Goal: Task Accomplishment & Management: Complete application form

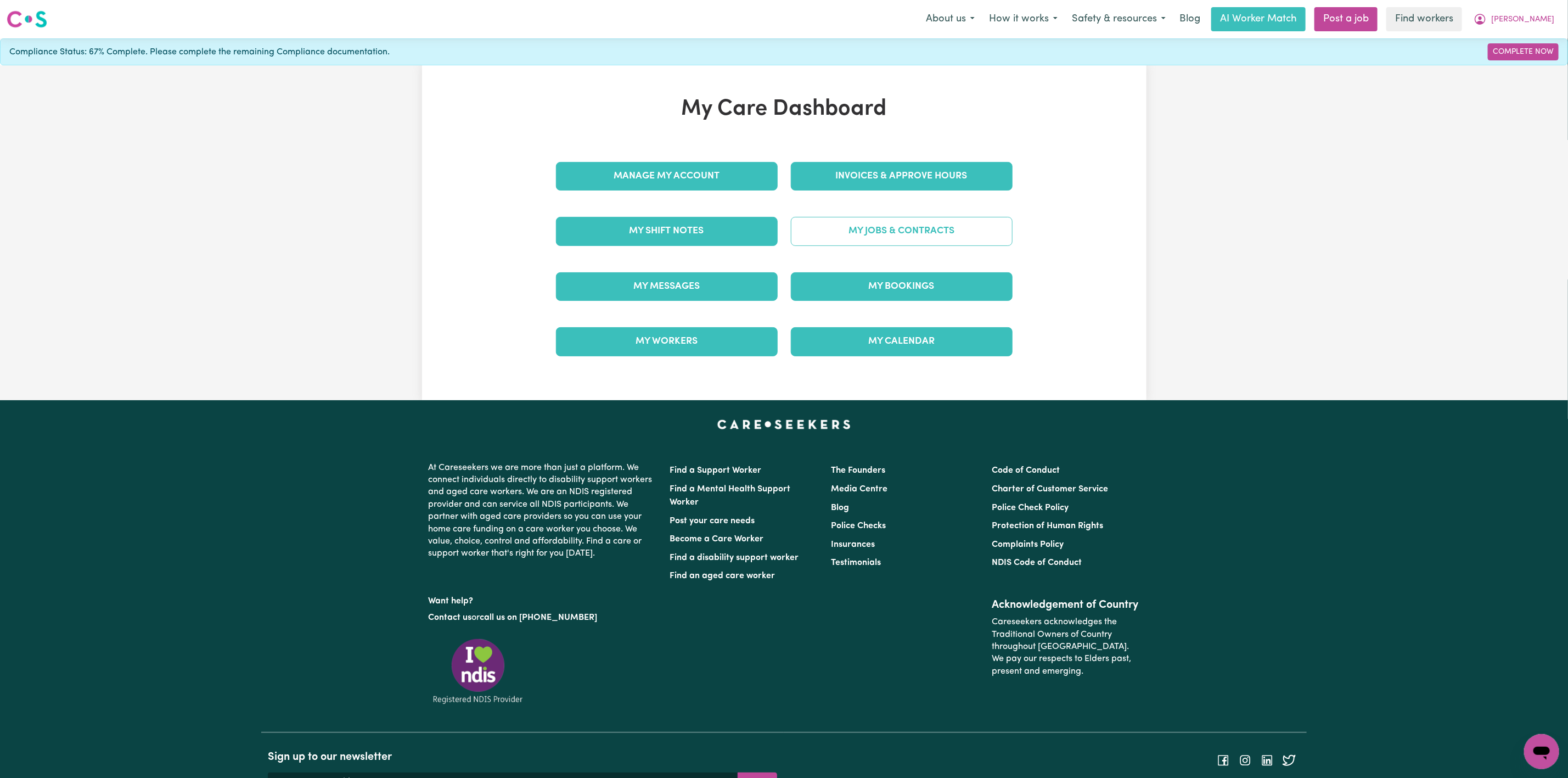
click at [840, 239] on link "My Jobs & Contracts" at bounding box center [901, 230] width 221 height 28
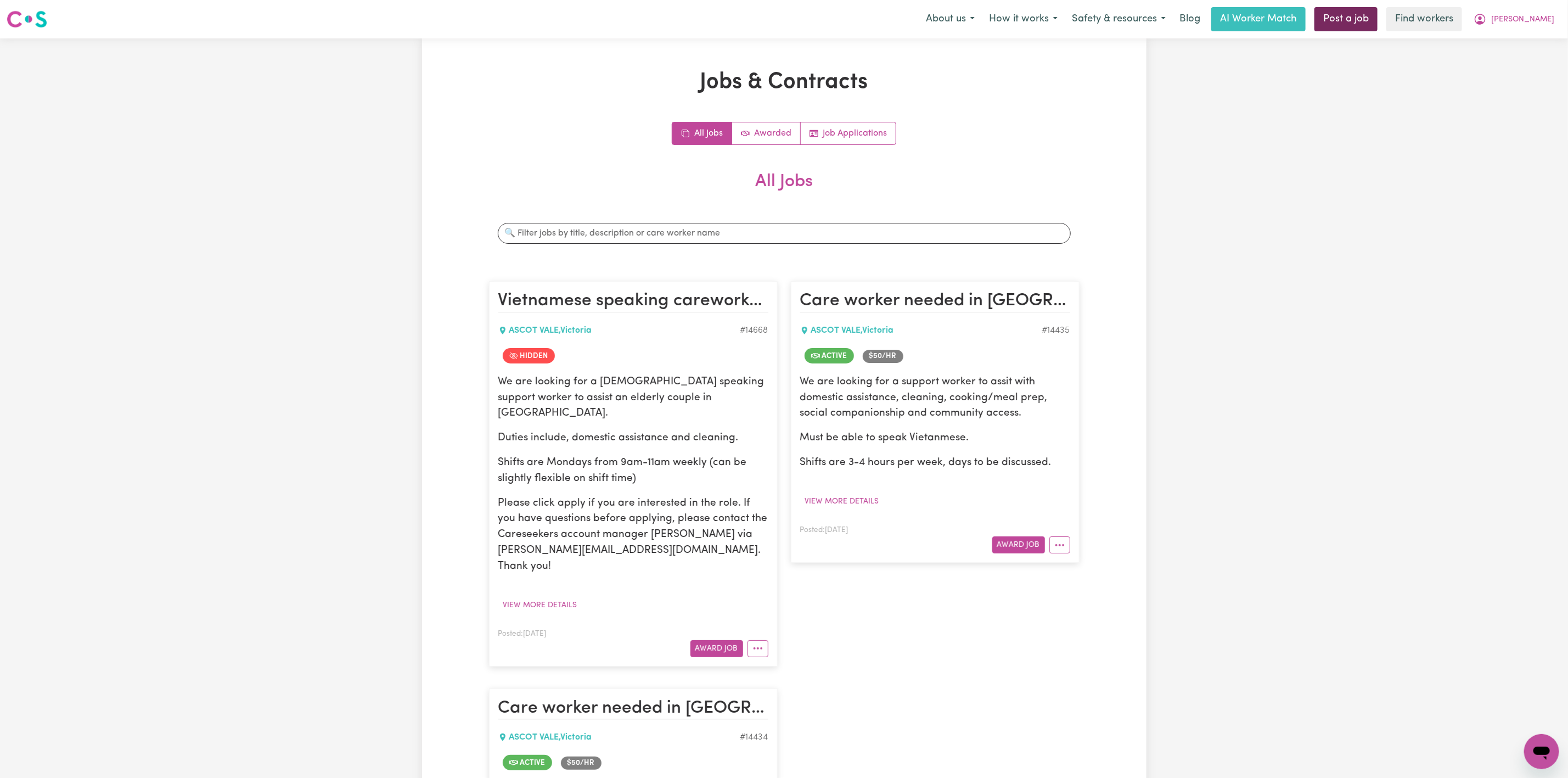
click at [1378, 18] on link "Post a job" at bounding box center [1346, 19] width 63 height 24
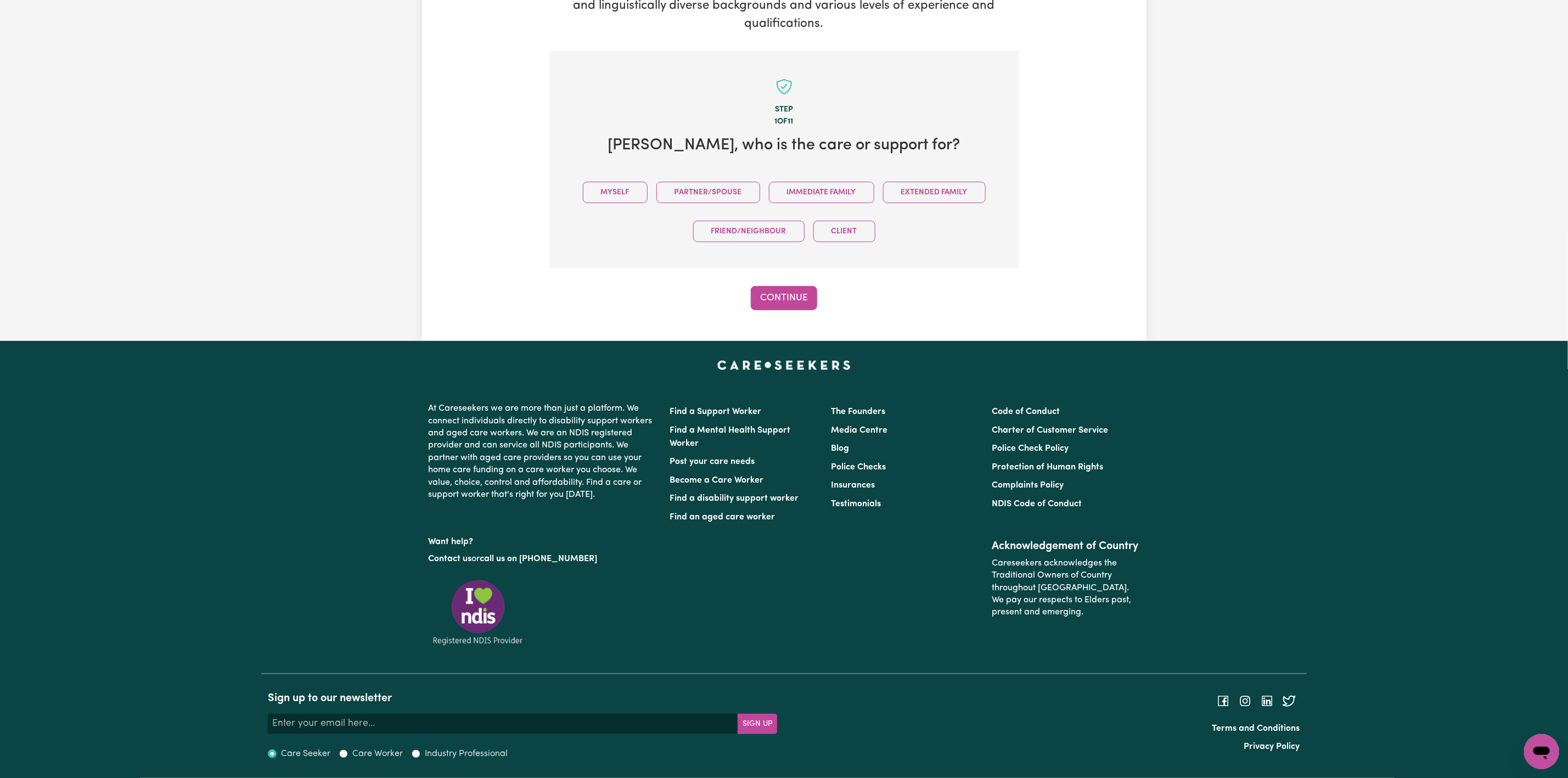
scroll to position [195, 0]
click at [814, 182] on button "Immediate Family" at bounding box center [821, 192] width 105 height 22
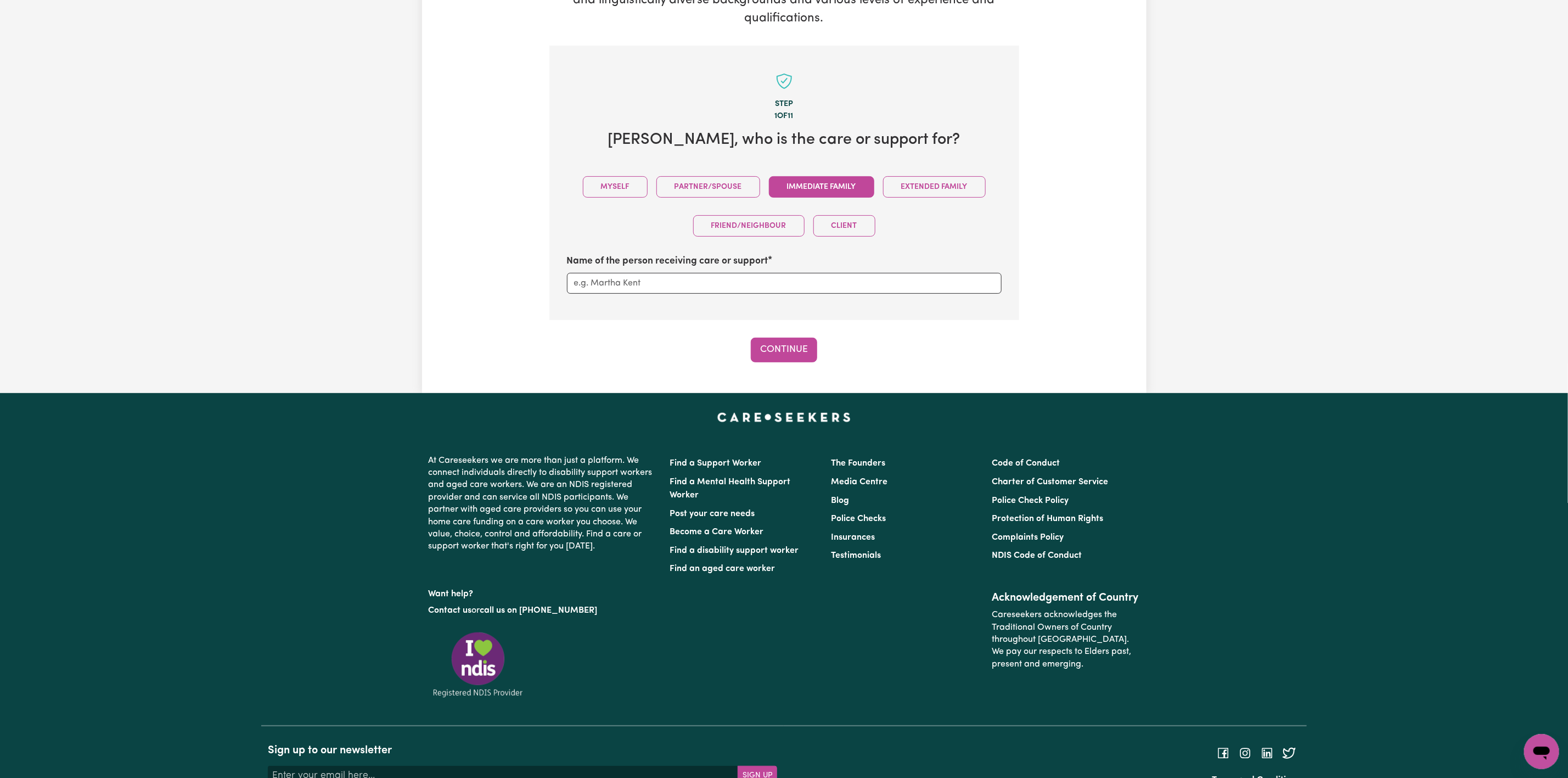
click at [726, 268] on label "Name of the person receiving care or support" at bounding box center [668, 262] width 201 height 14
click at [726, 273] on input "Name of the person receiving care or support" at bounding box center [784, 283] width 435 height 21
click at [721, 287] on input "Name of the person receiving care or support" at bounding box center [784, 283] width 435 height 21
type input "[PERSON_NAME] Vu"
click at [759, 353] on button "Continue" at bounding box center [784, 350] width 66 height 24
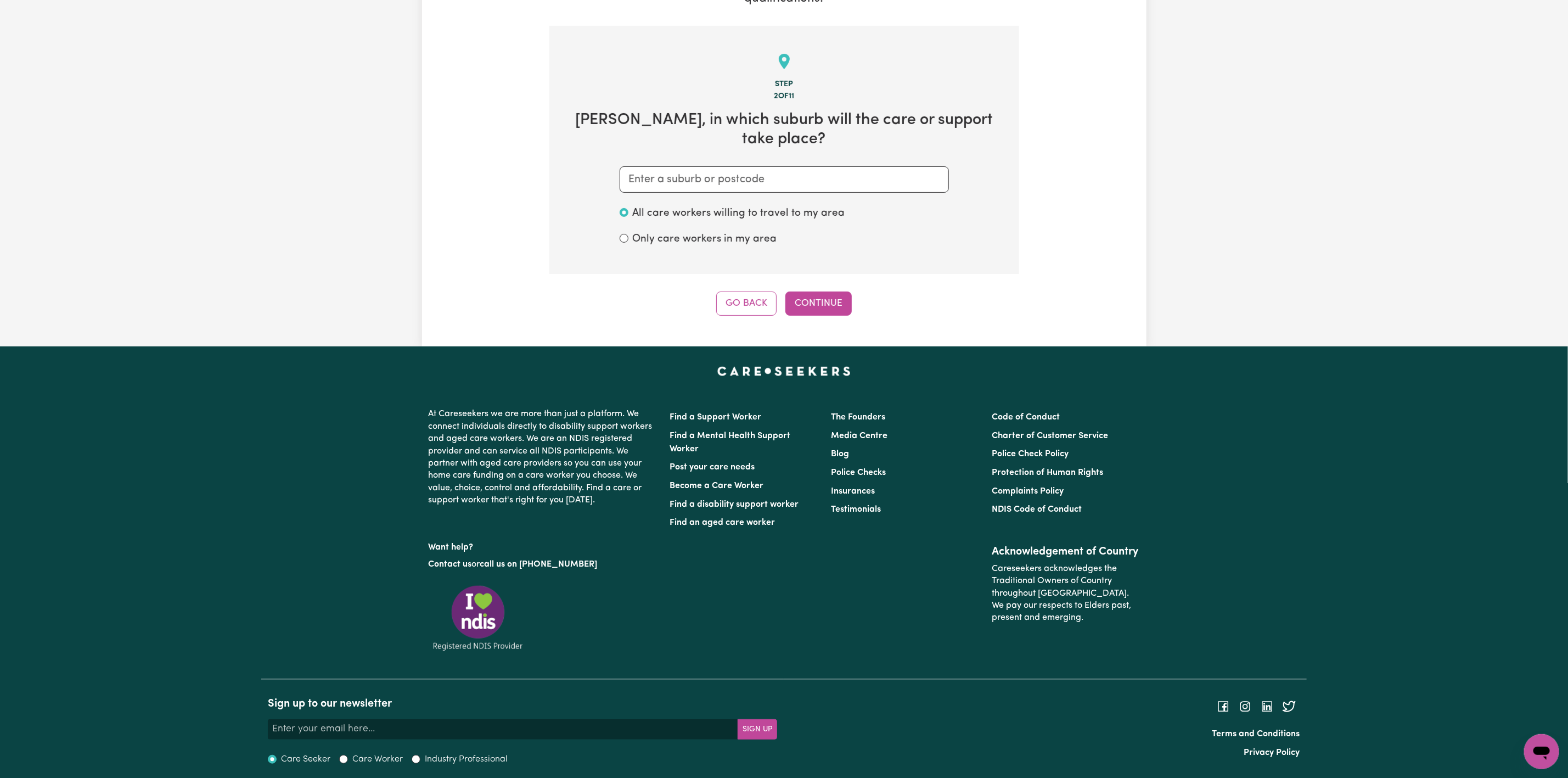
scroll to position [225, 0]
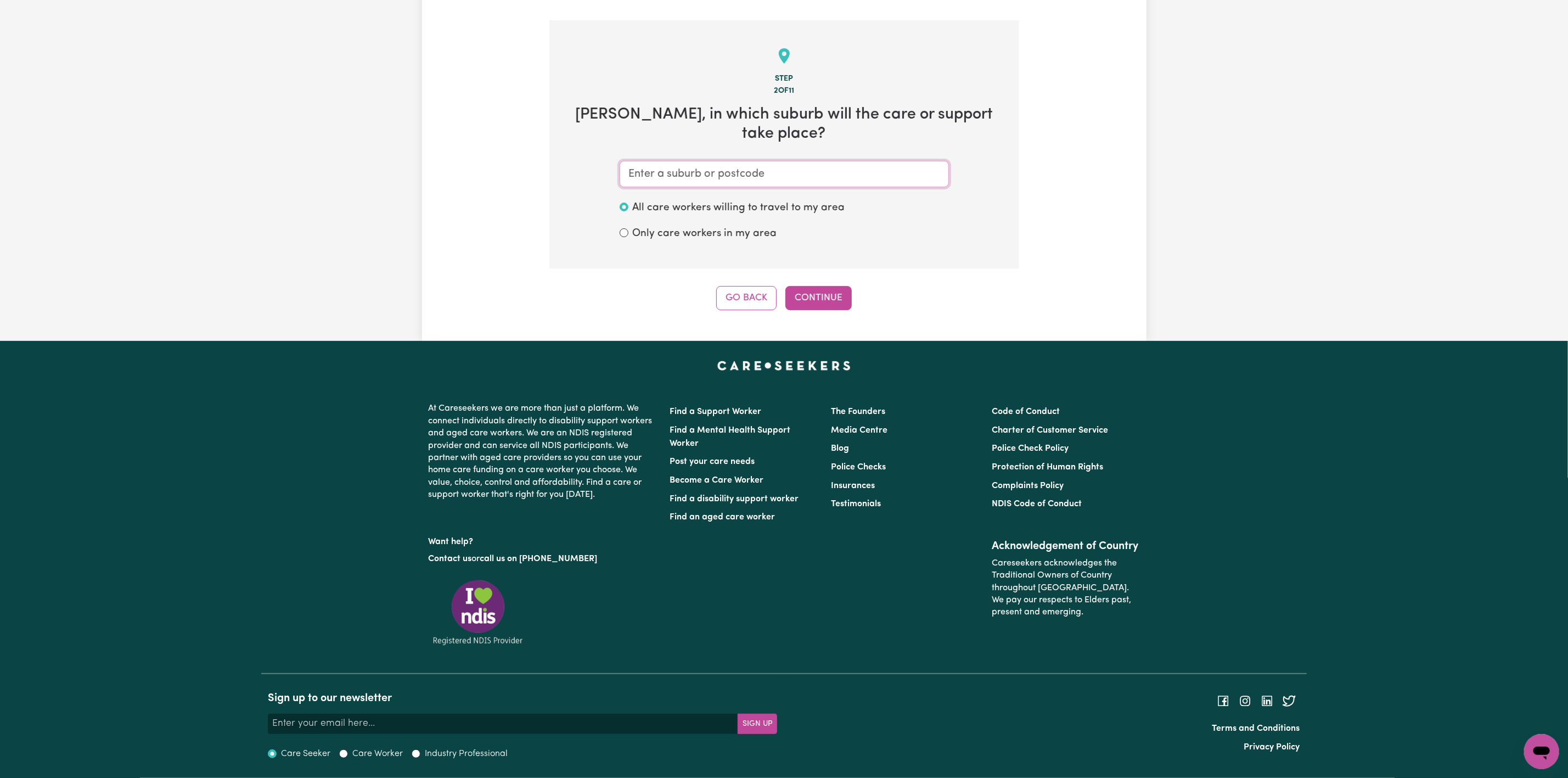
click at [743, 164] on input "text" at bounding box center [784, 174] width 329 height 27
type input "asc"
type input "ascOT, [GEOGRAPHIC_DATA], 4007"
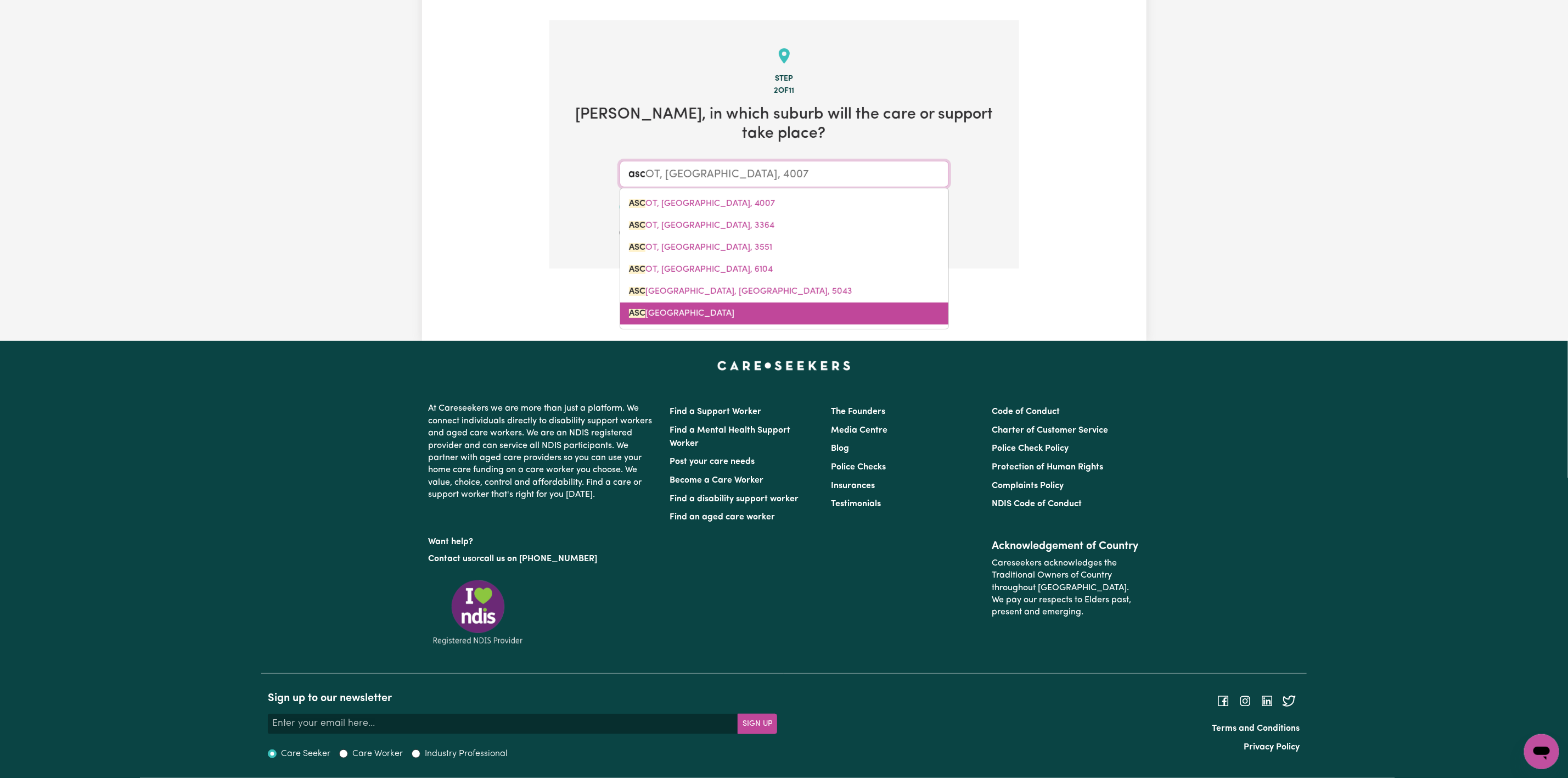
click at [833, 308] on link "[GEOGRAPHIC_DATA]" at bounding box center [784, 312] width 329 height 22
type input "[GEOGRAPHIC_DATA]"
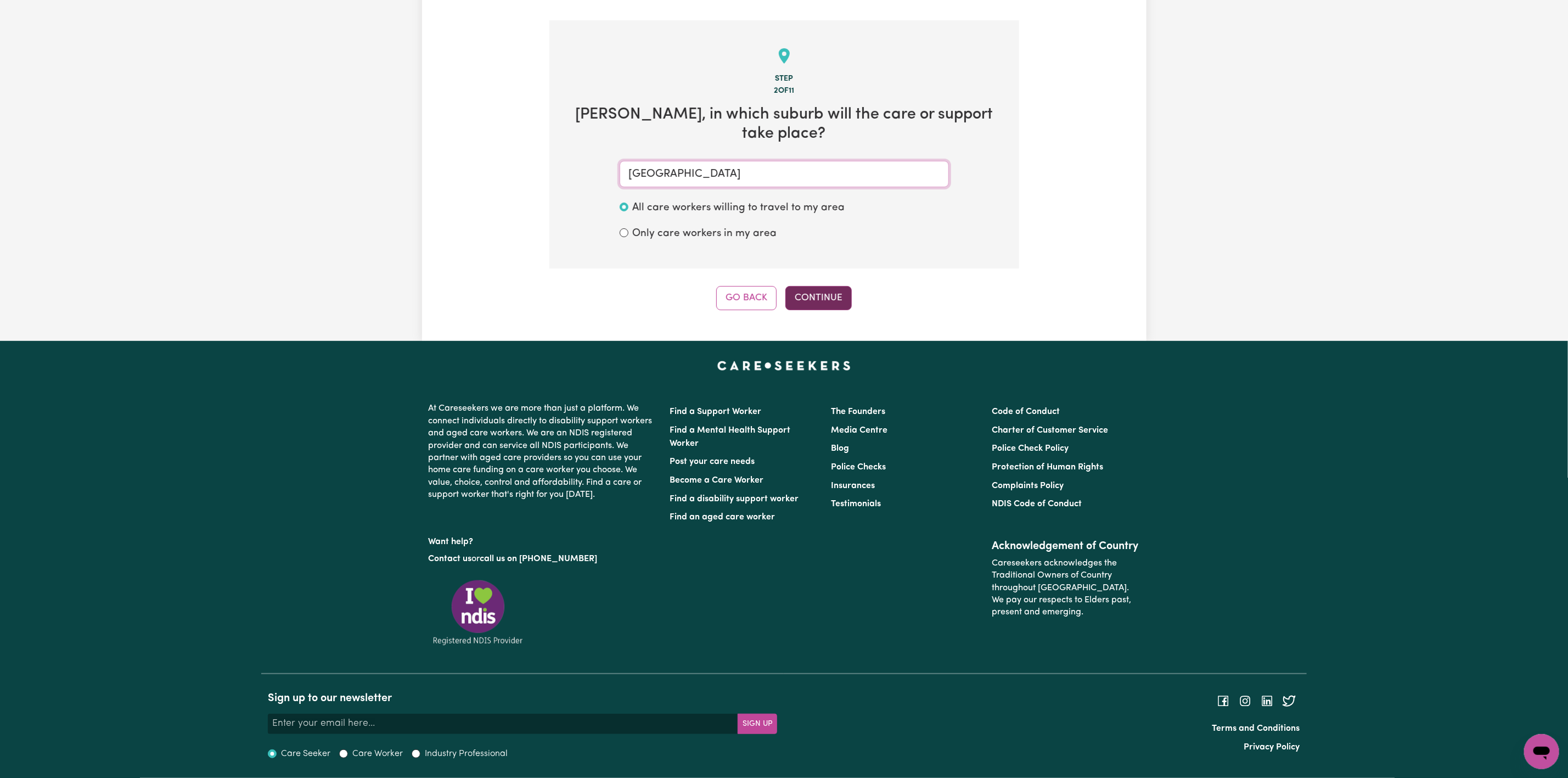
type input "[GEOGRAPHIC_DATA]"
click at [830, 292] on button "Continue" at bounding box center [818, 298] width 66 height 24
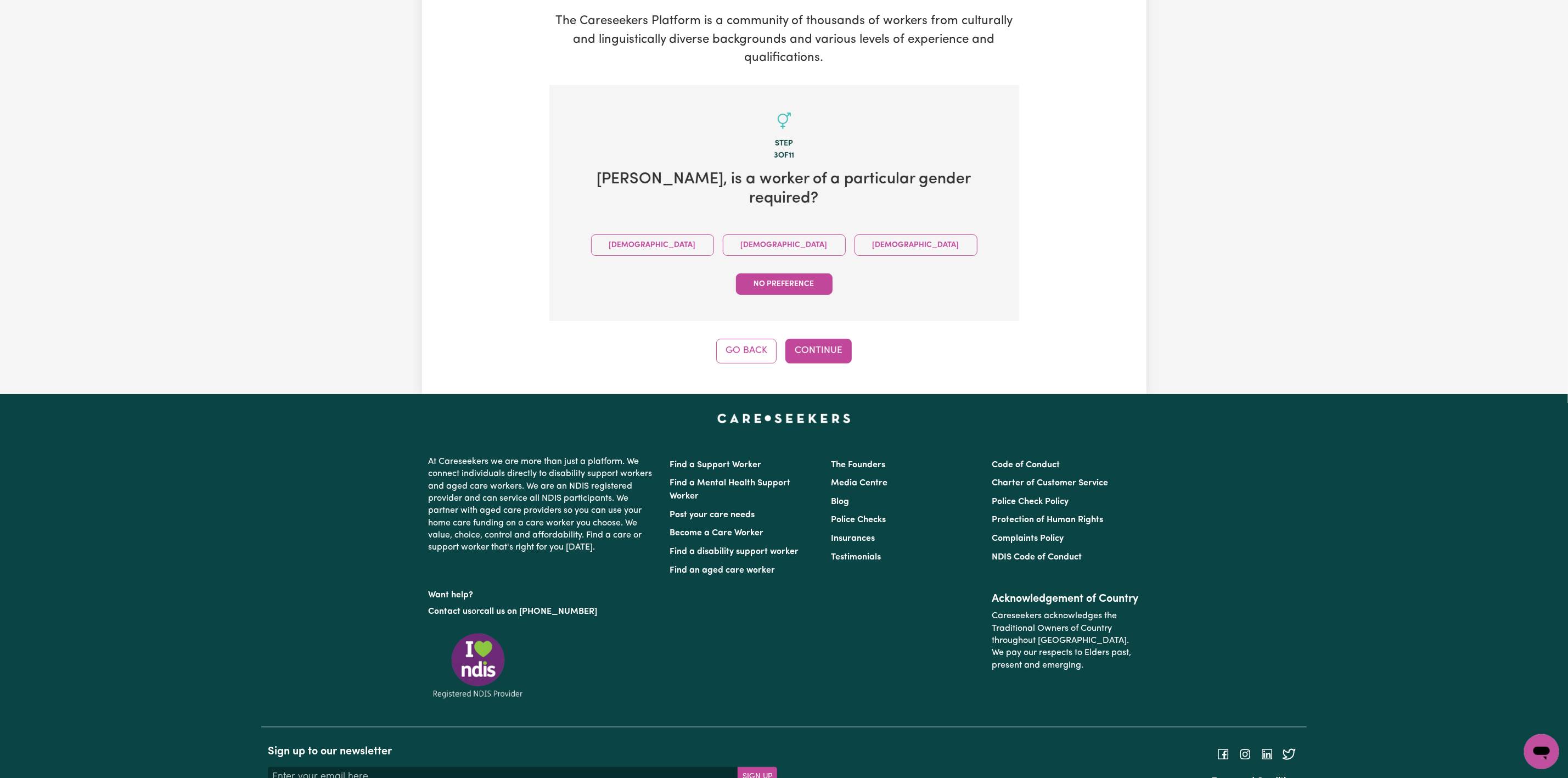
drag, startPoint x: 698, startPoint y: 217, endPoint x: 797, endPoint y: 257, distance: 106.8
click at [723, 234] on button "[DEMOGRAPHIC_DATA]" at bounding box center [784, 245] width 123 height 22
click at [819, 338] on button "Continue" at bounding box center [818, 350] width 66 height 24
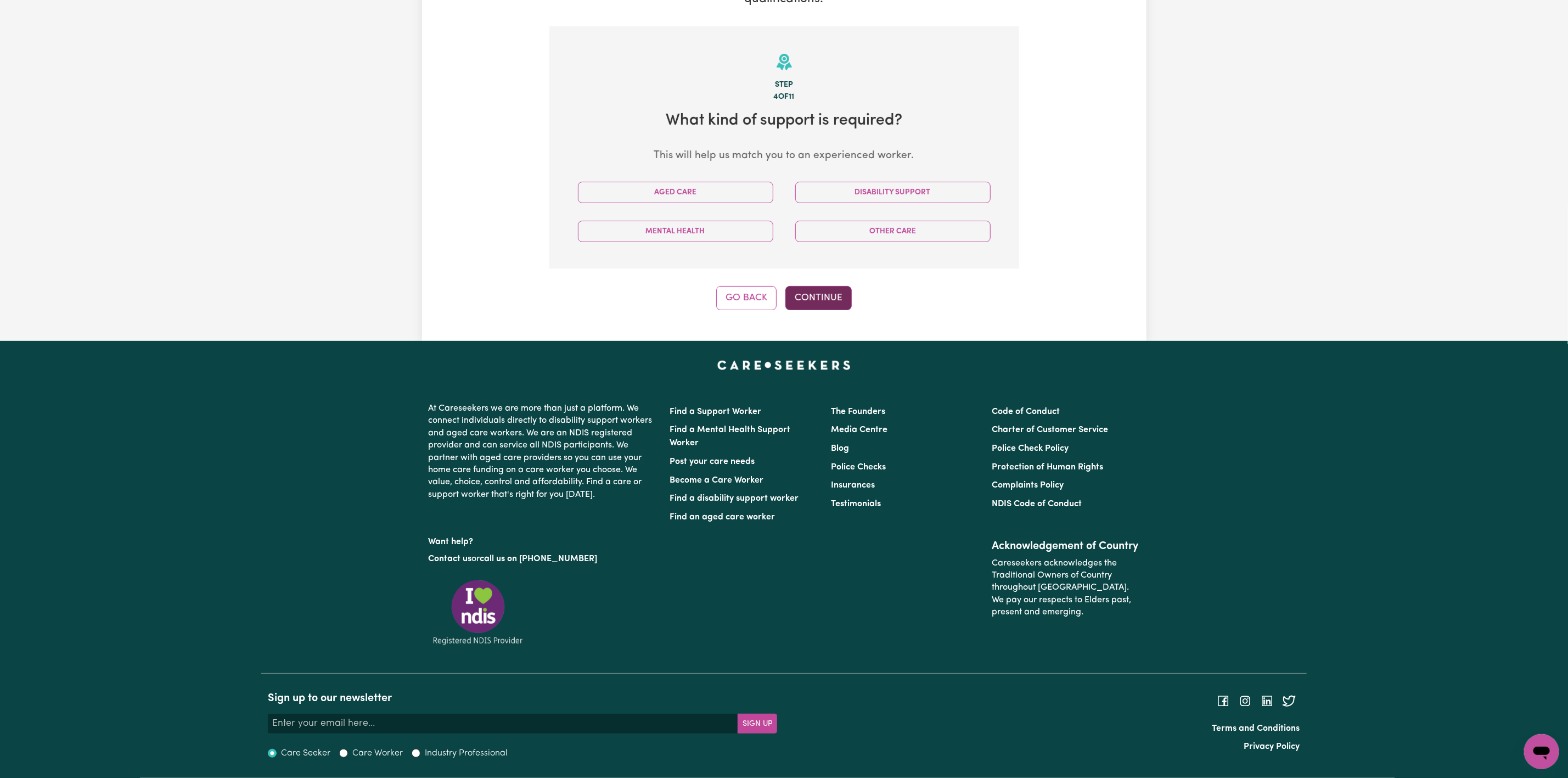
scroll to position [219, 0]
click at [743, 186] on button "Aged Care" at bounding box center [676, 192] width 196 height 22
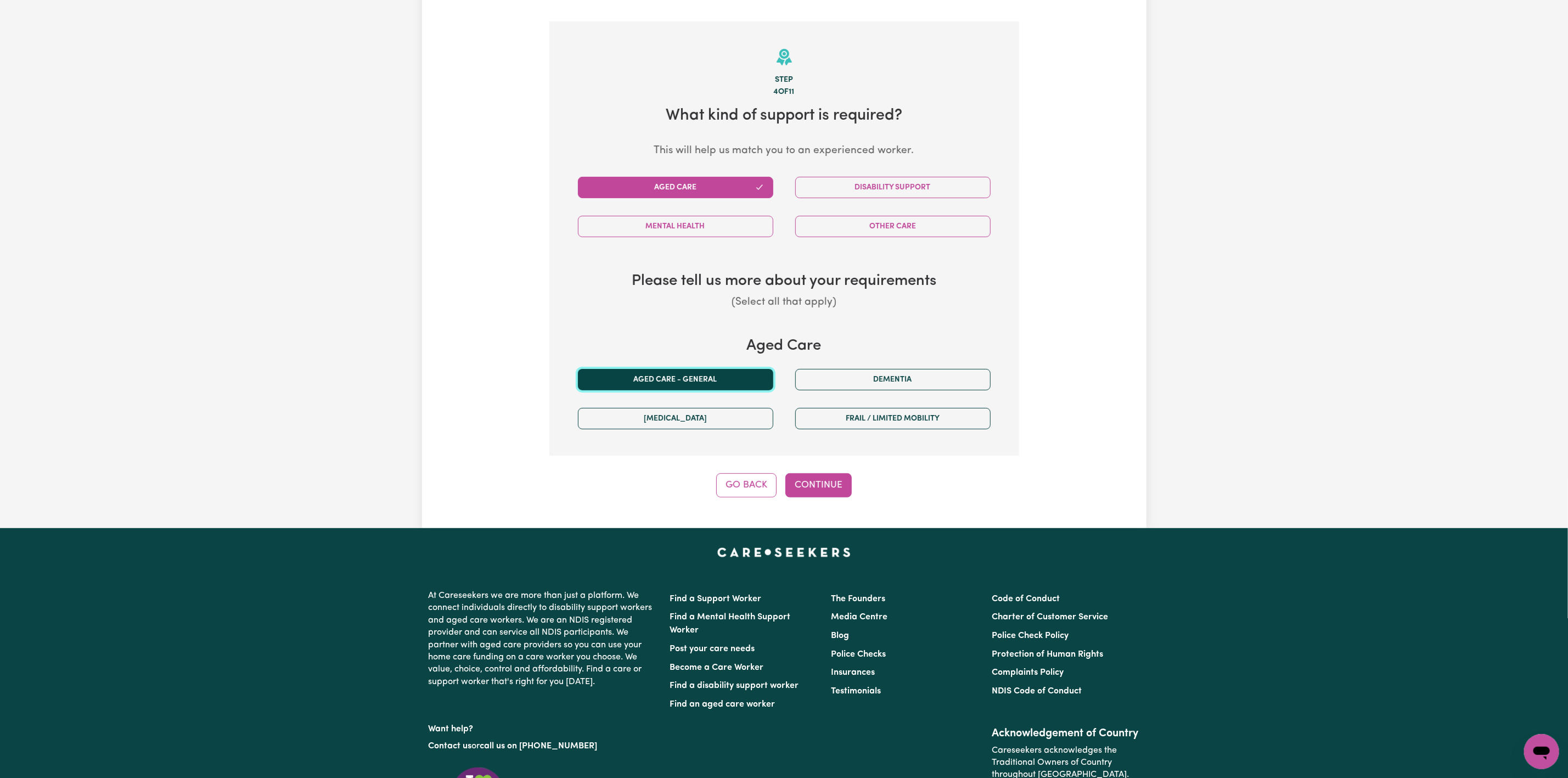
click at [697, 381] on button "Aged care - General" at bounding box center [676, 379] width 196 height 22
click at [818, 486] on button "Continue" at bounding box center [818, 485] width 66 height 24
select select "AGED_HOME_CARE"
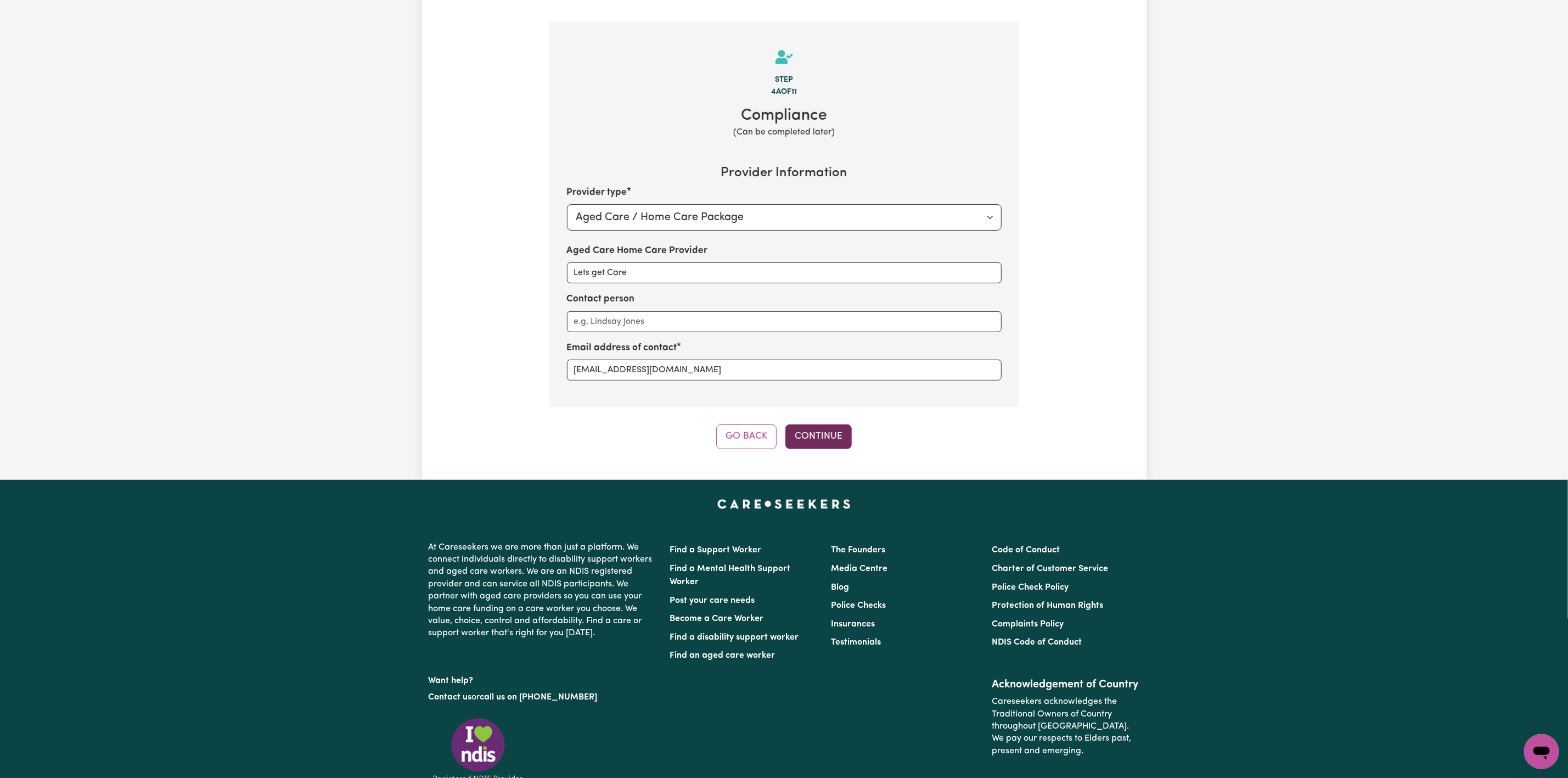
click at [830, 439] on button "Continue" at bounding box center [818, 437] width 66 height 24
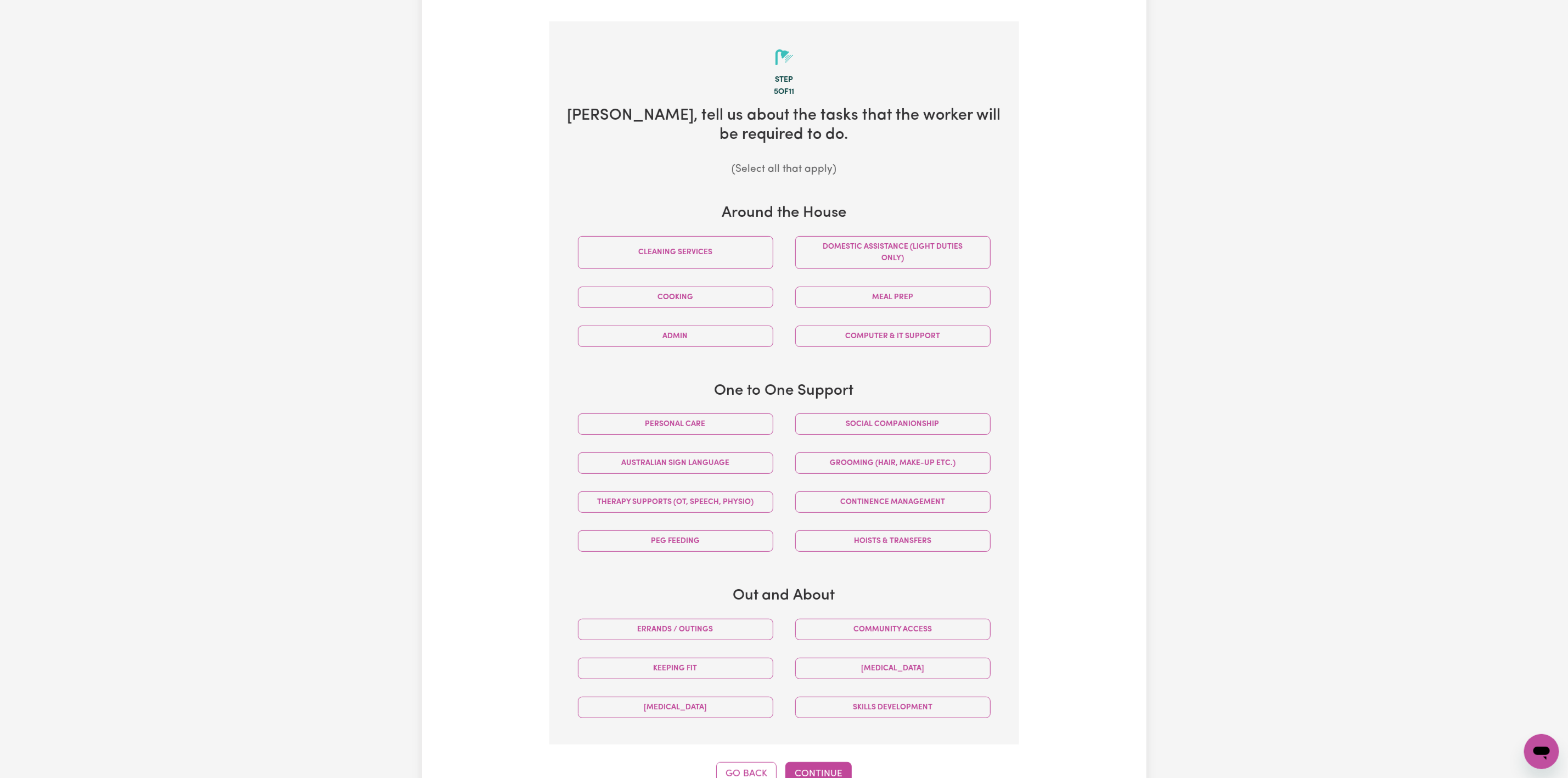
scroll to position [240, 0]
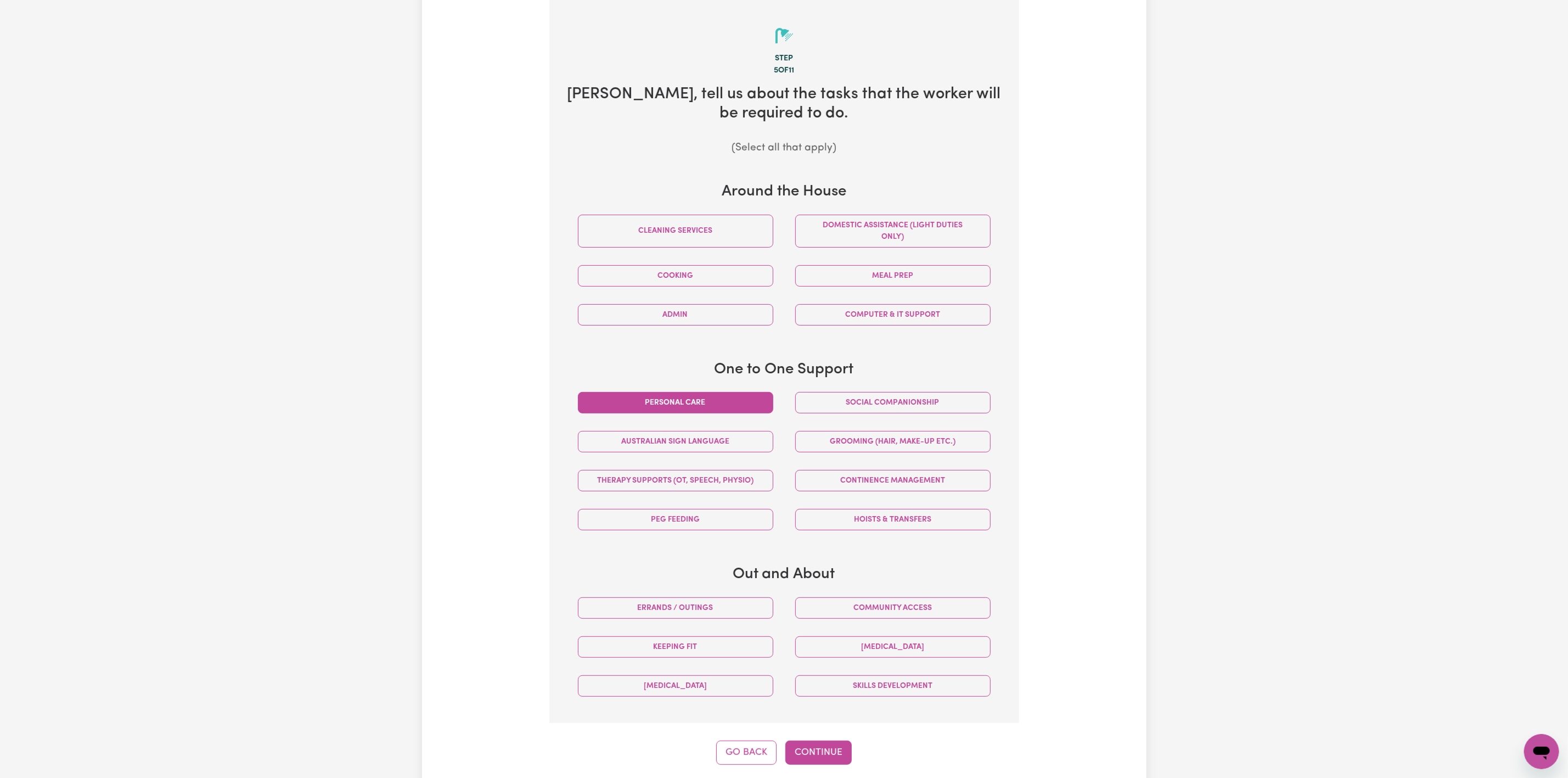
click at [713, 409] on button "Personal care" at bounding box center [676, 403] width 196 height 22
click at [728, 405] on button "Personal care" at bounding box center [676, 403] width 196 height 22
drag, startPoint x: 715, startPoint y: 227, endPoint x: 728, endPoint y: 226, distance: 13.0
click at [719, 226] on button "Cleaning services" at bounding box center [676, 230] width 196 height 33
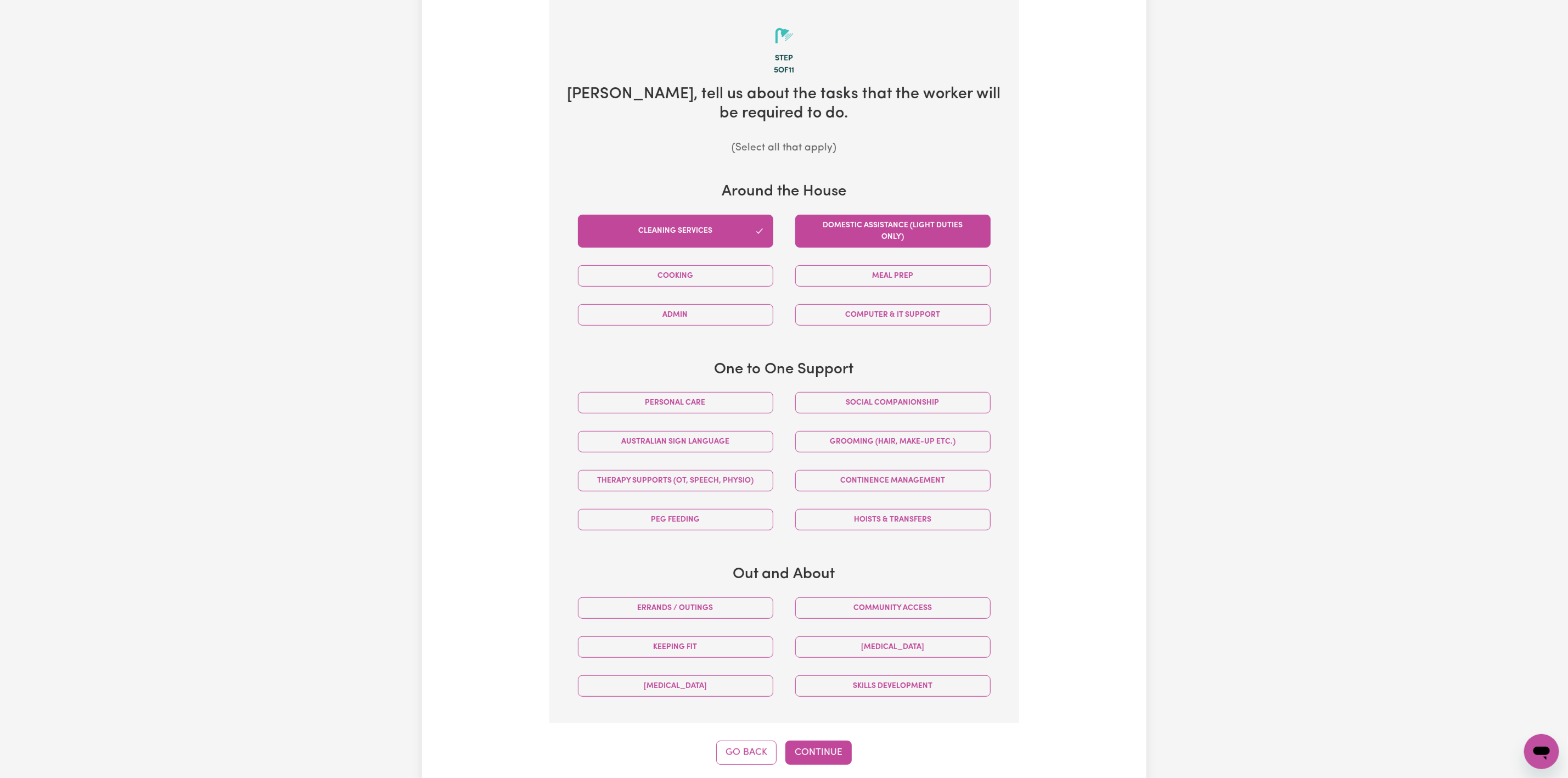
drag, startPoint x: 857, startPoint y: 226, endPoint x: 859, endPoint y: 234, distance: 8.2
click at [858, 226] on button "Domestic assistance (light duties only)" at bounding box center [892, 230] width 196 height 33
click at [816, 759] on button "Continue" at bounding box center [818, 752] width 66 height 24
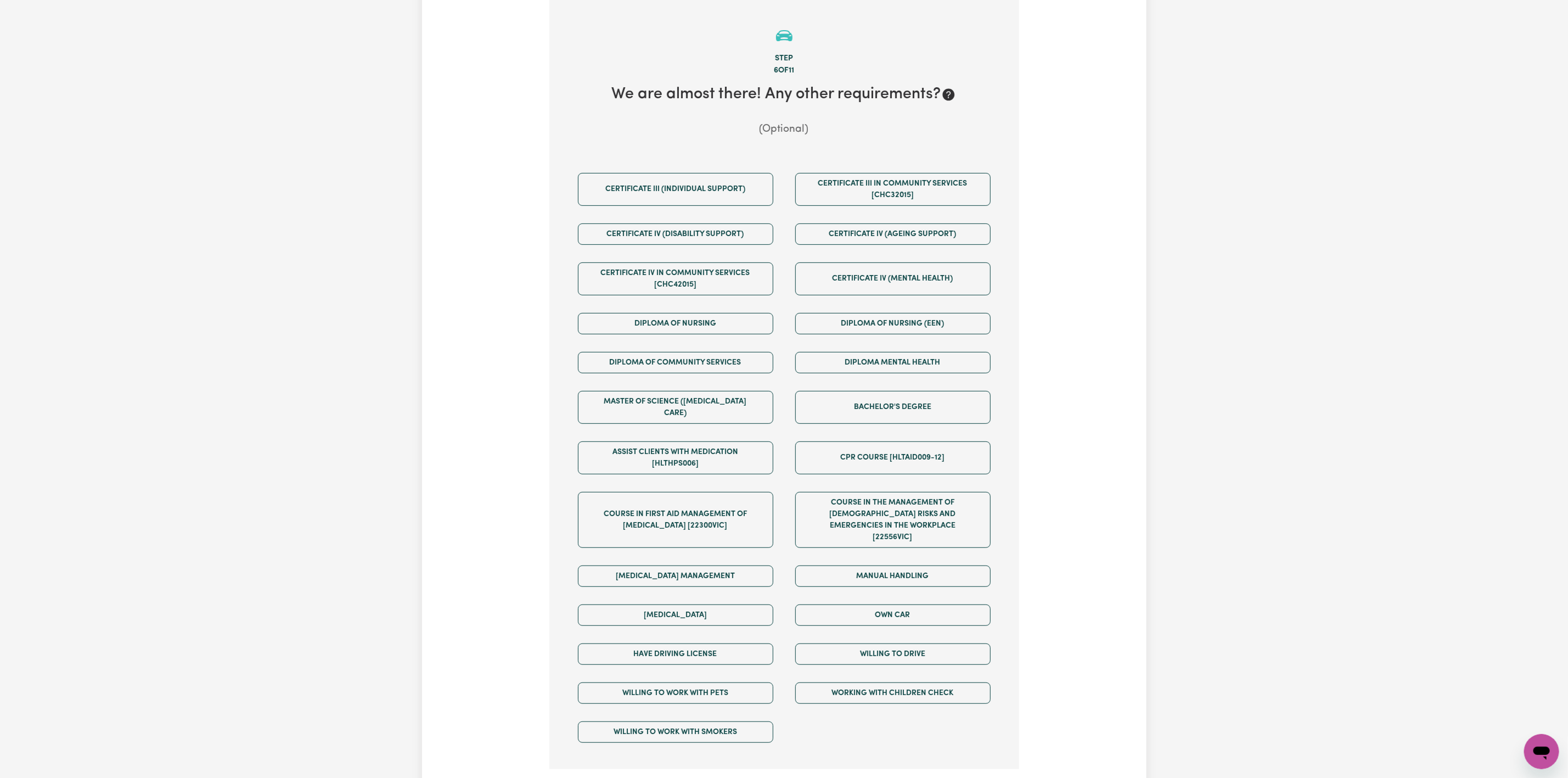
click at [830, 768] on div "Step 6 of 11 We are almost there! Any other requirements? (Optional) Certificat…" at bounding box center [784, 405] width 470 height 811
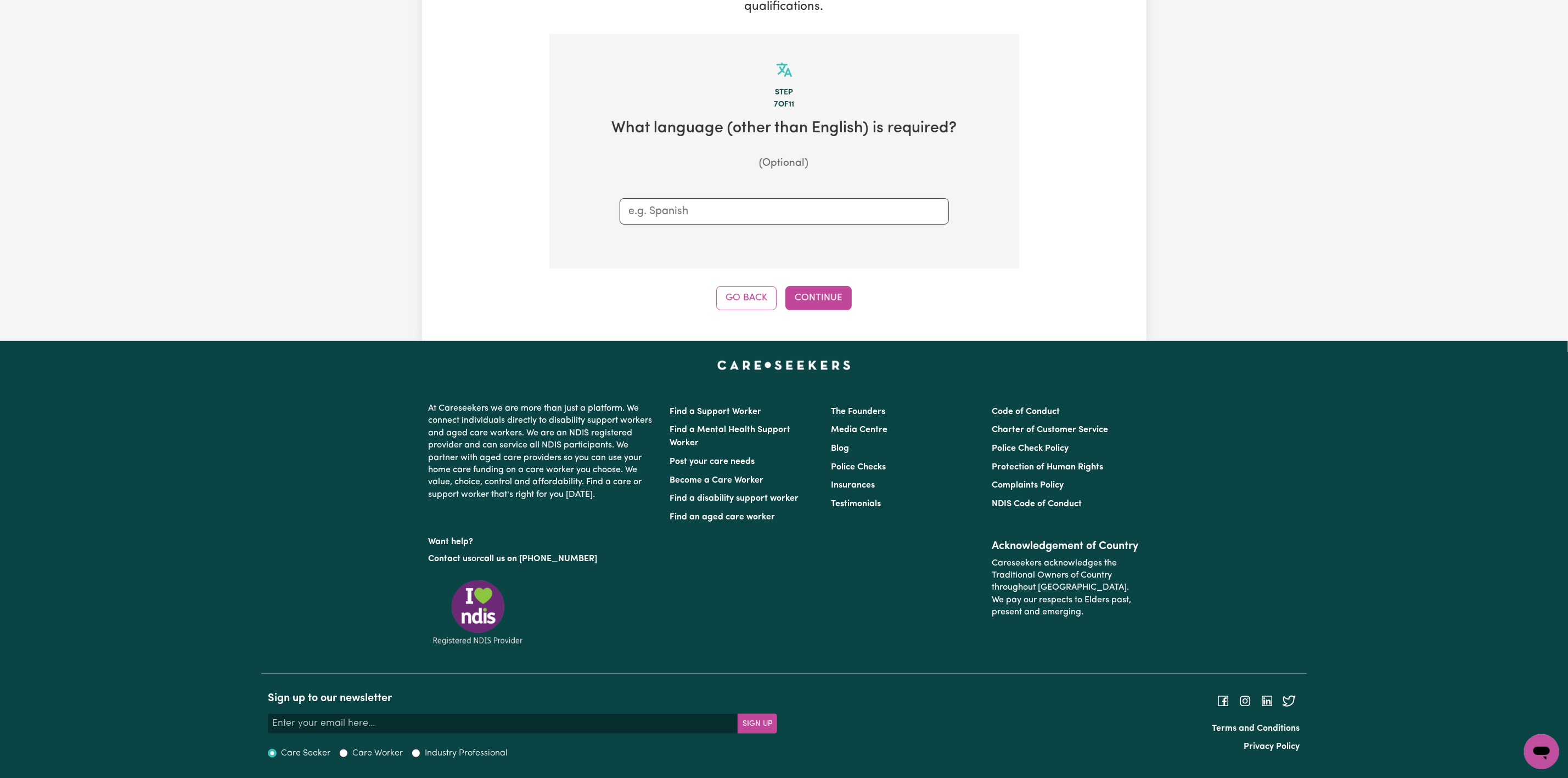
scroll to position [211, 0]
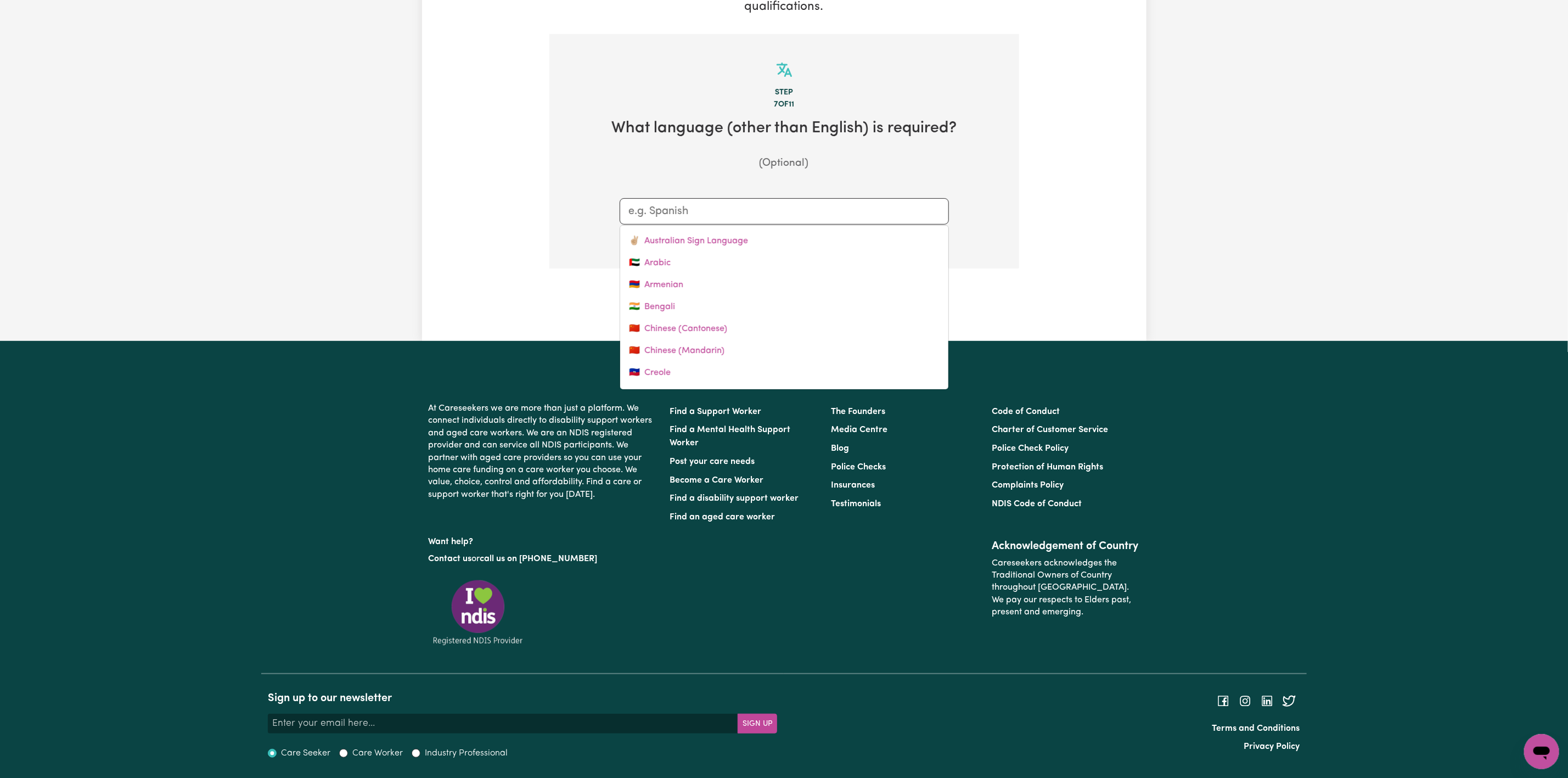
click at [747, 206] on input "text" at bounding box center [784, 211] width 311 height 16
type input "v"
type input "[DEMOGRAPHIC_DATA]"
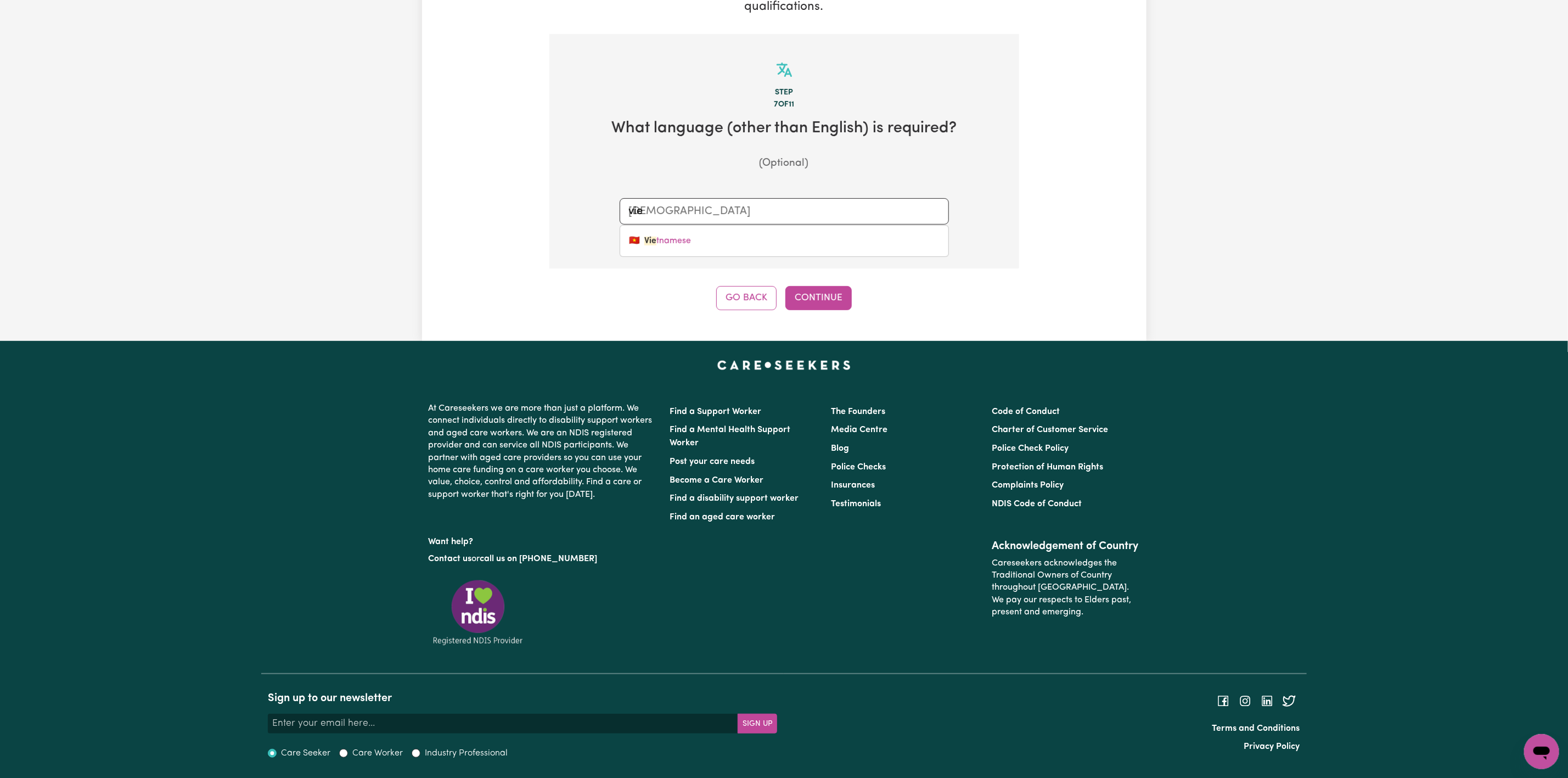
type input "viet"
click at [759, 238] on link "🇻🇳 Viet namese" at bounding box center [784, 241] width 329 height 22
click at [809, 294] on button "Continue" at bounding box center [818, 298] width 66 height 24
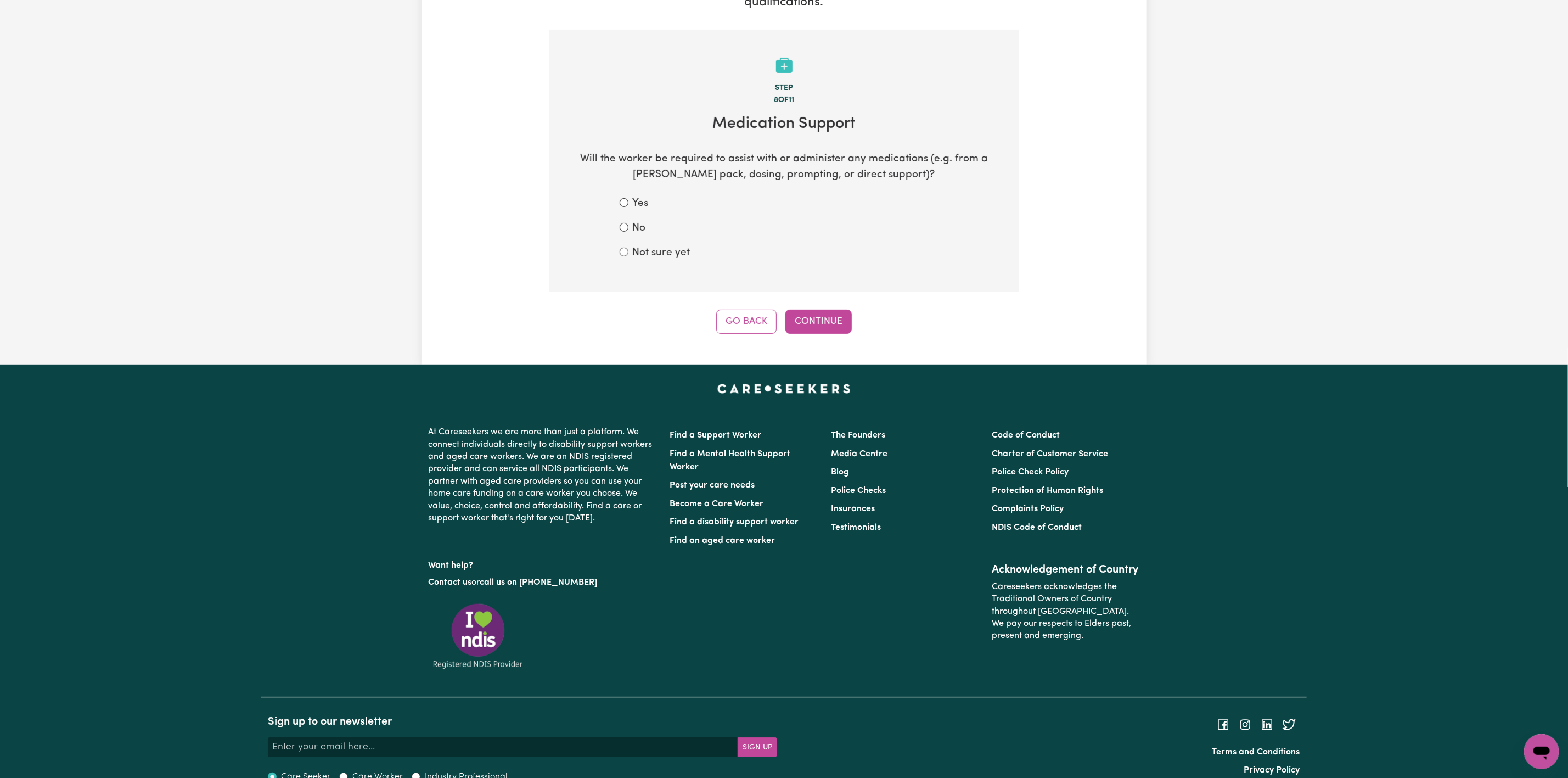
scroll to position [238, 0]
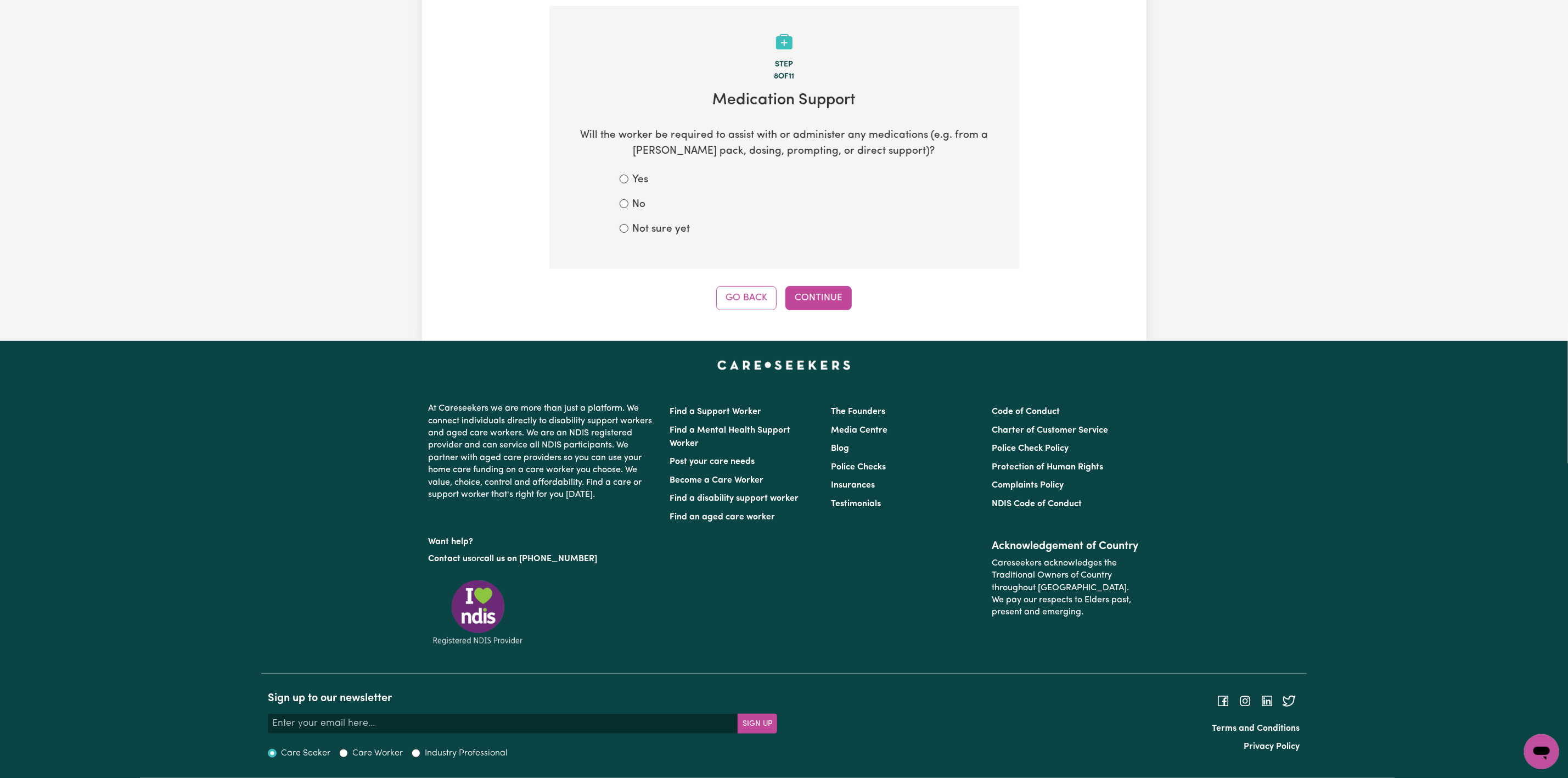
click at [643, 206] on label "No" at bounding box center [639, 205] width 13 height 16
click at [628, 206] on input "No" at bounding box center [623, 203] width 9 height 9
radio input "true"
click at [835, 292] on button "Continue" at bounding box center [818, 298] width 66 height 24
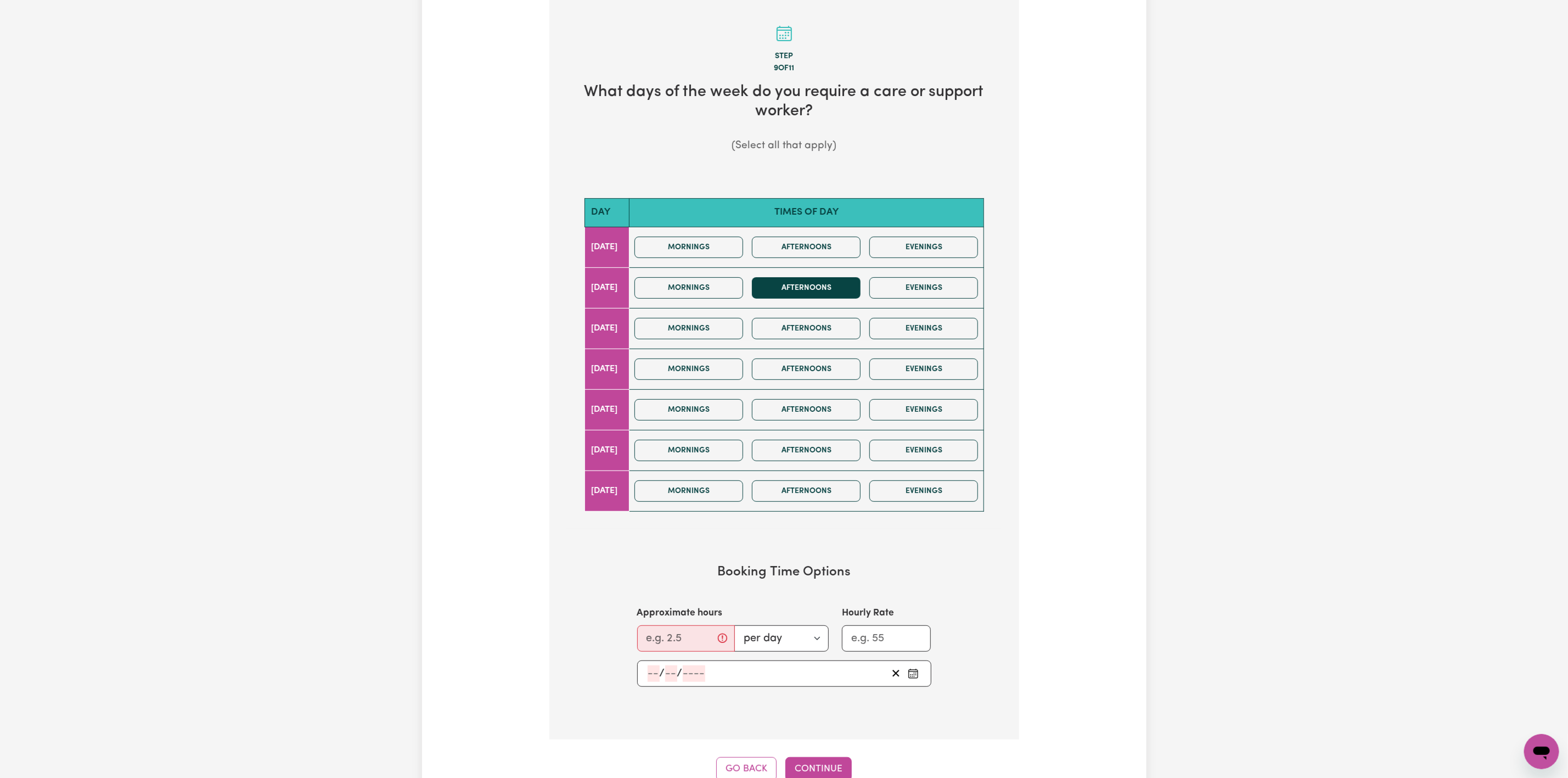
scroll to position [247, 0]
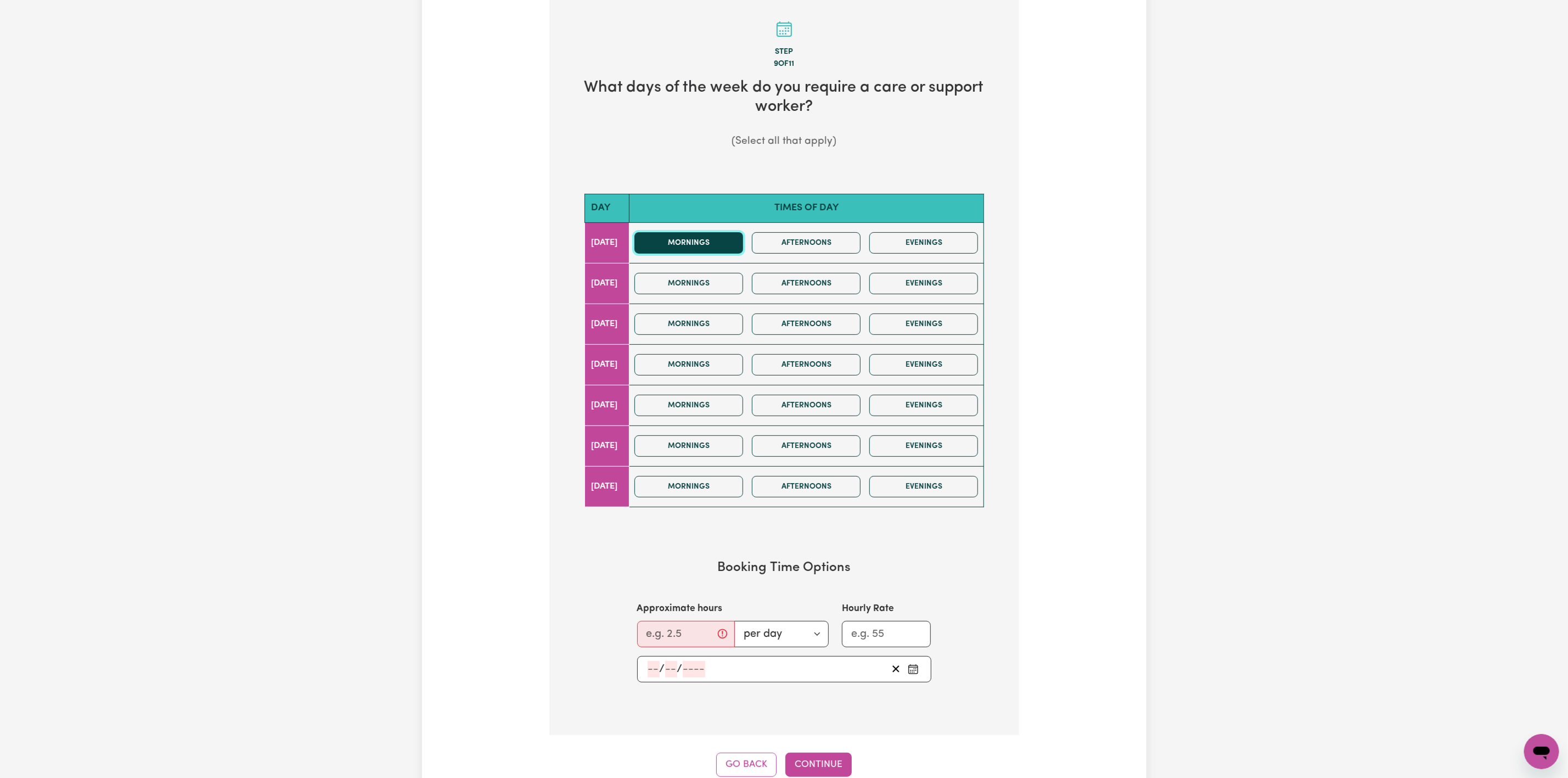
click at [710, 239] on button "Mornings" at bounding box center [689, 242] width 109 height 22
click at [722, 282] on button "Mornings" at bounding box center [689, 283] width 109 height 22
click at [704, 408] on button "Mornings" at bounding box center [689, 405] width 109 height 22
click at [668, 647] on input "Approximate hours" at bounding box center [685, 634] width 97 height 27
type input "2"
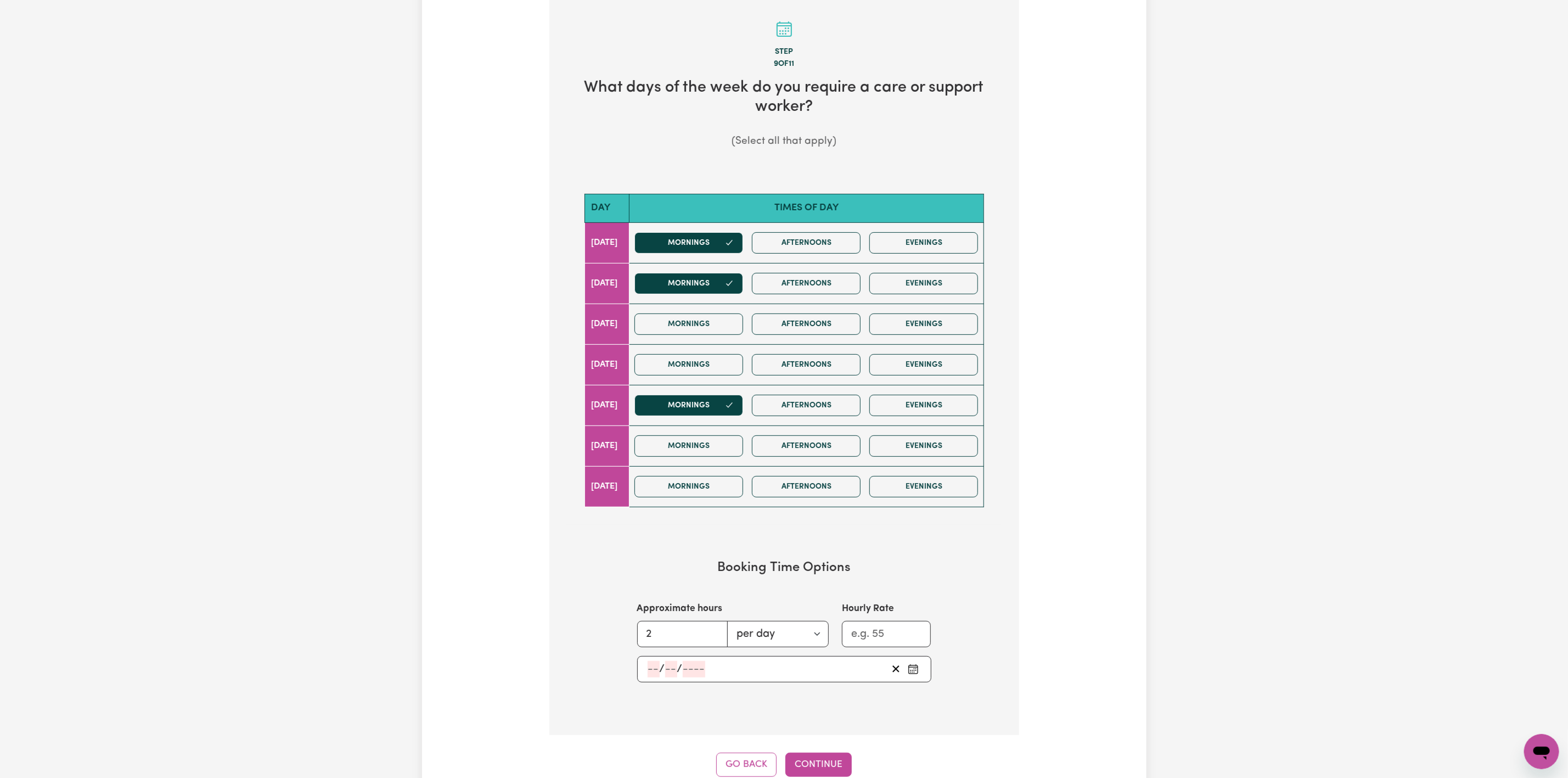
click at [754, 677] on div "/ /" at bounding box center [767, 669] width 241 height 16
click at [657, 644] on abbr "29" at bounding box center [651, 646] width 12 height 12
type input "[DATE]"
type input "29"
type input "9"
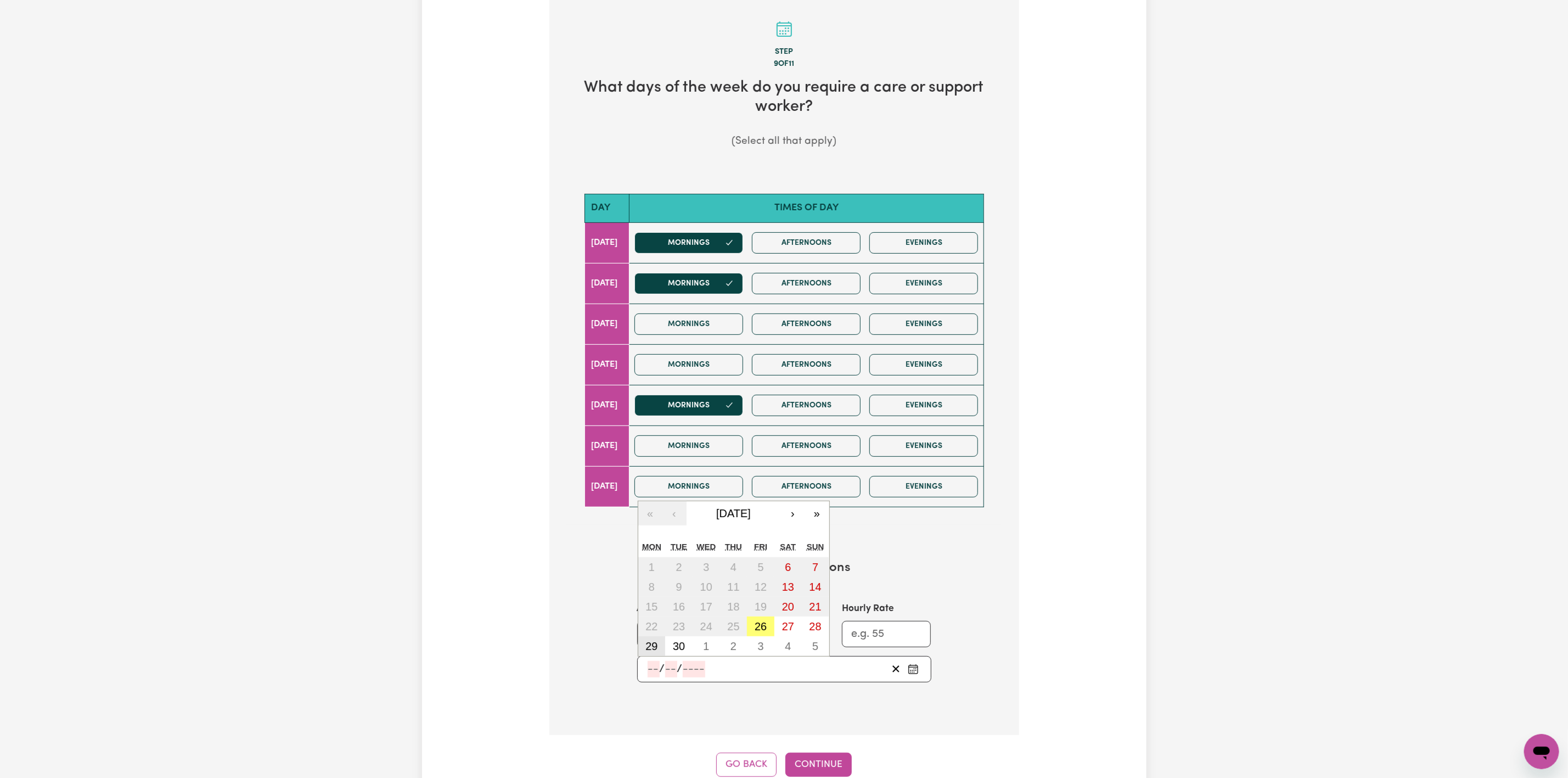
type input "2025"
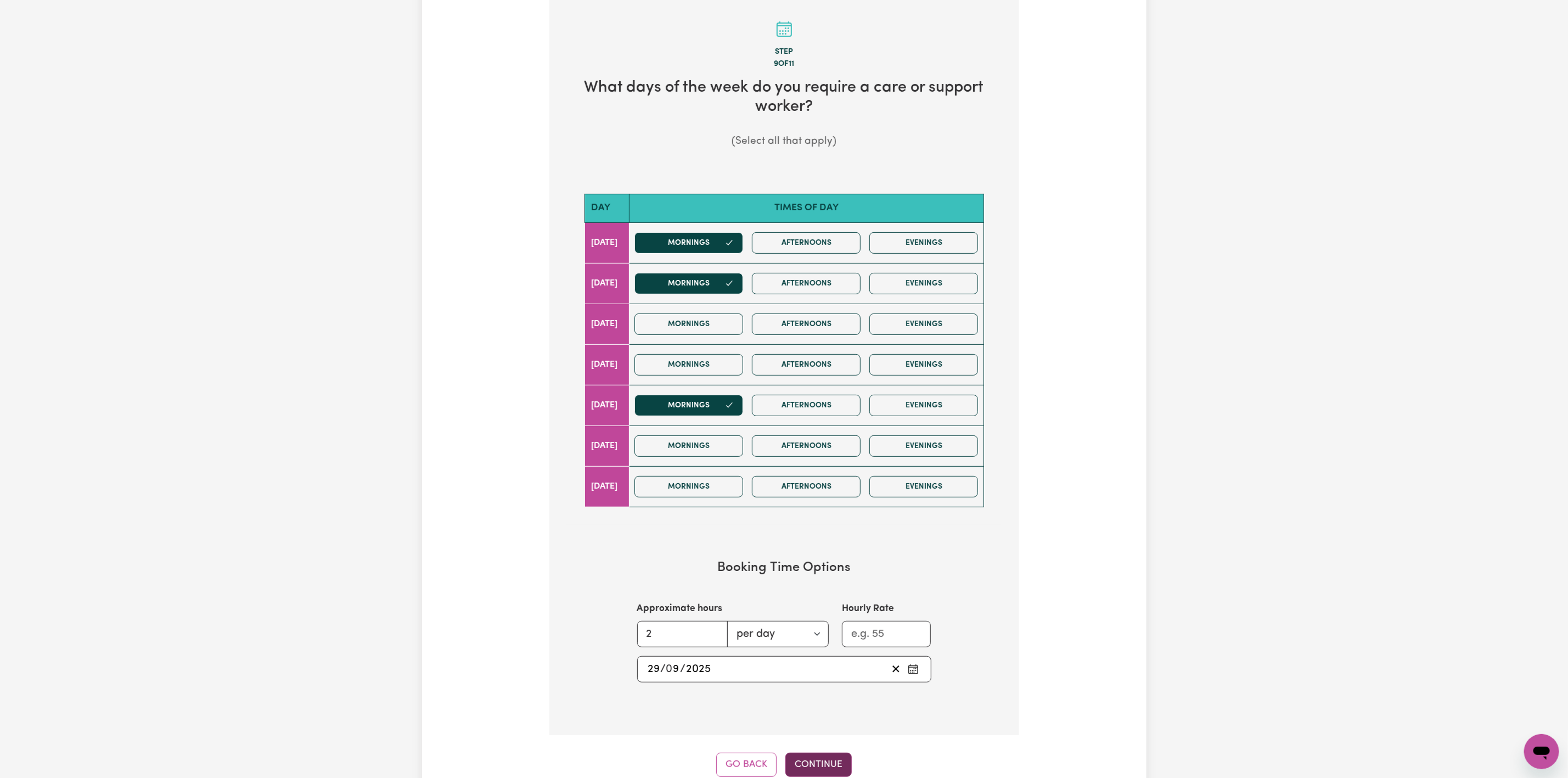
click at [829, 766] on button "Continue" at bounding box center [818, 764] width 66 height 24
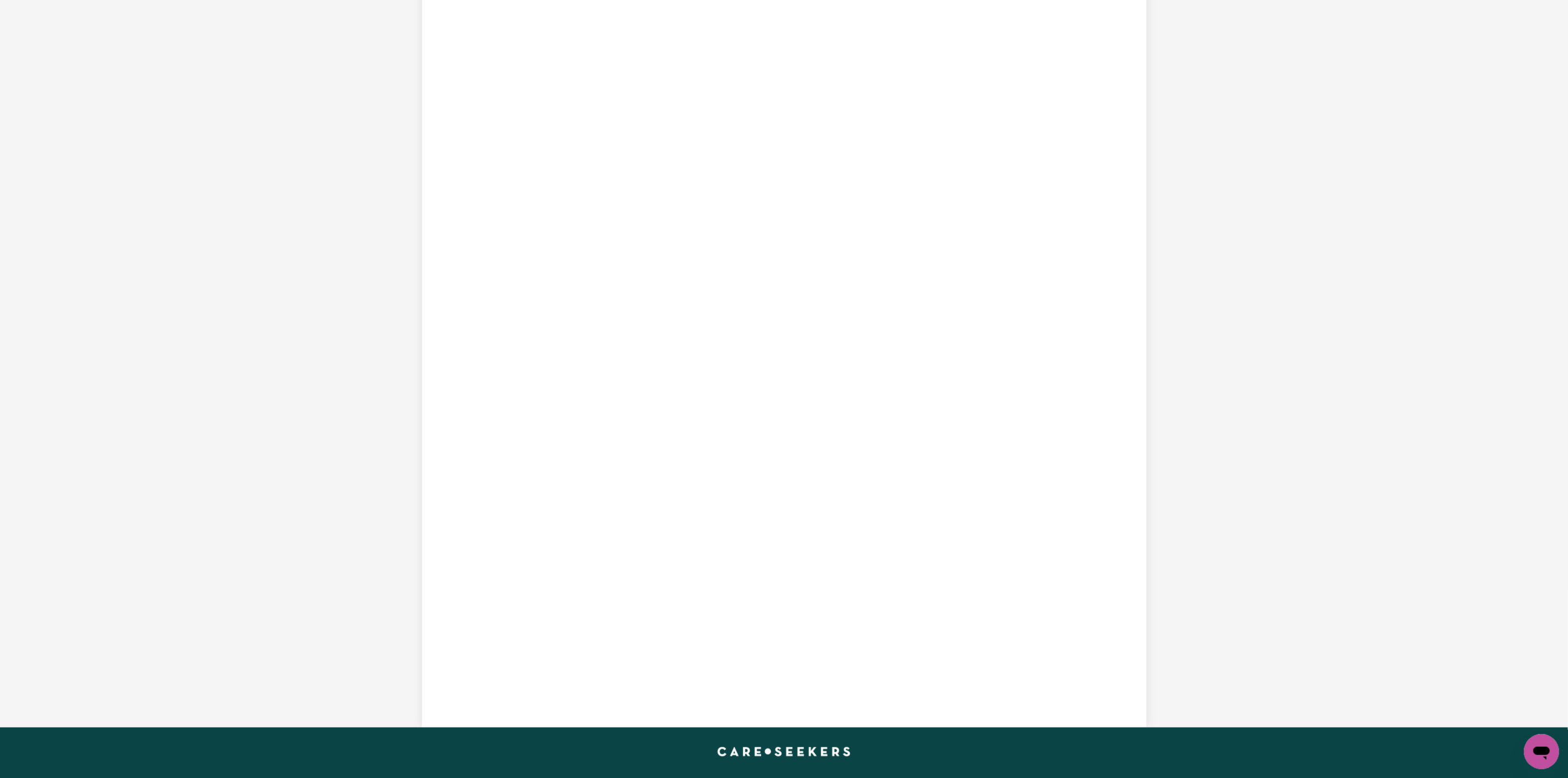
scroll to position [240, 0]
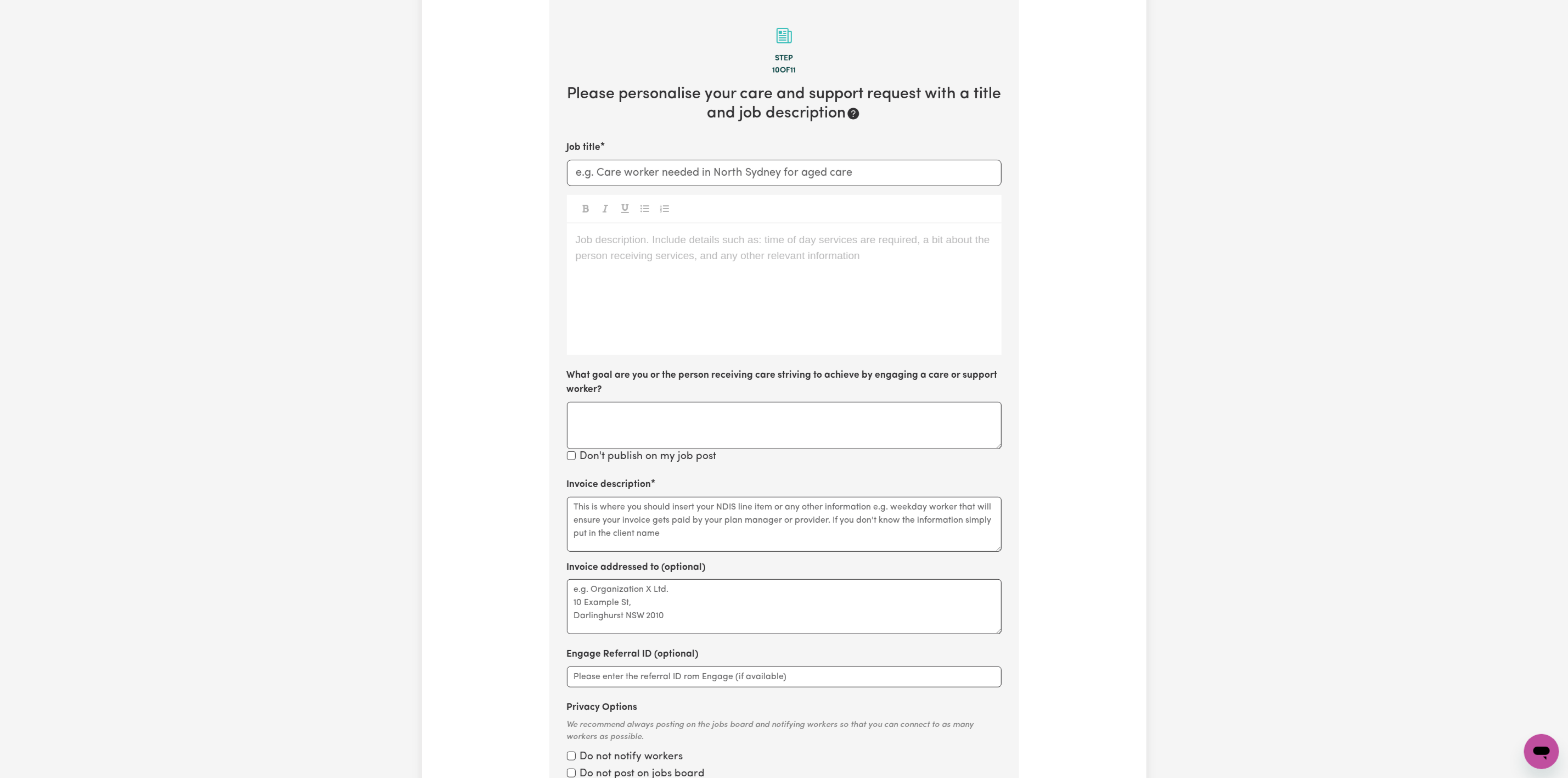
click at [652, 252] on div "Job description. Include details such as: time of day services are required, a …" at bounding box center [784, 289] width 435 height 132
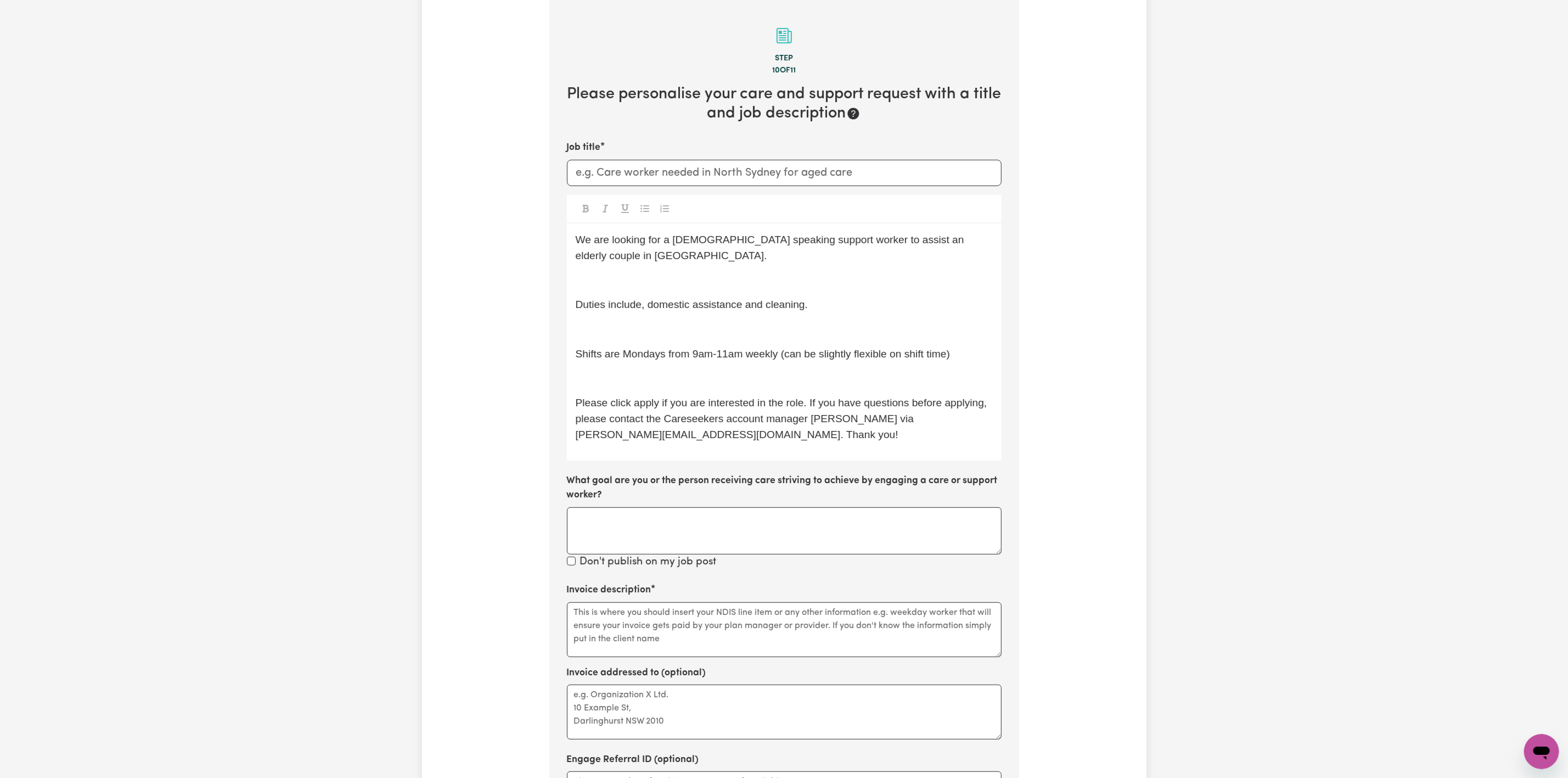
click at [635, 351] on span "Shifts are Mondays from 9am-11am weekly (can be slightly flexible on shift time)" at bounding box center [763, 354] width 374 height 11
click at [949, 359] on p "Shifts are from 9am-11am weekly (can be slightly flexible on shift time)" at bounding box center [784, 354] width 417 height 16
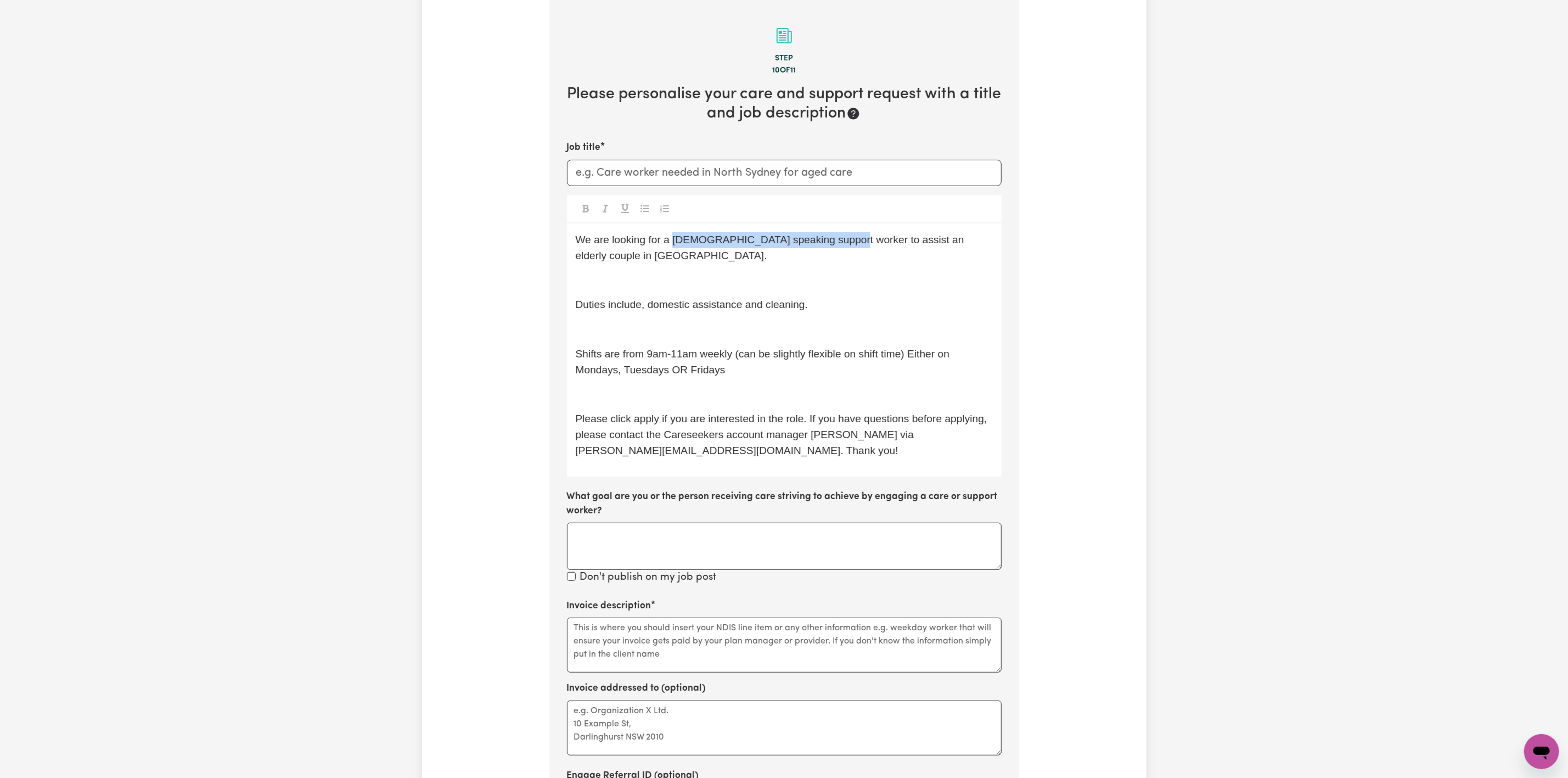
drag, startPoint x: 674, startPoint y: 240, endPoint x: 848, endPoint y: 246, distance: 174.1
click at [848, 246] on span "We are looking for a [DEMOGRAPHIC_DATA] speaking support worker to assist an el…" at bounding box center [772, 247] width 391 height 27
copy span "[DEMOGRAPHIC_DATA] speaking support worker"
click at [766, 175] on input "Job title" at bounding box center [784, 172] width 435 height 27
paste input "[DEMOGRAPHIC_DATA] speaking support worker"
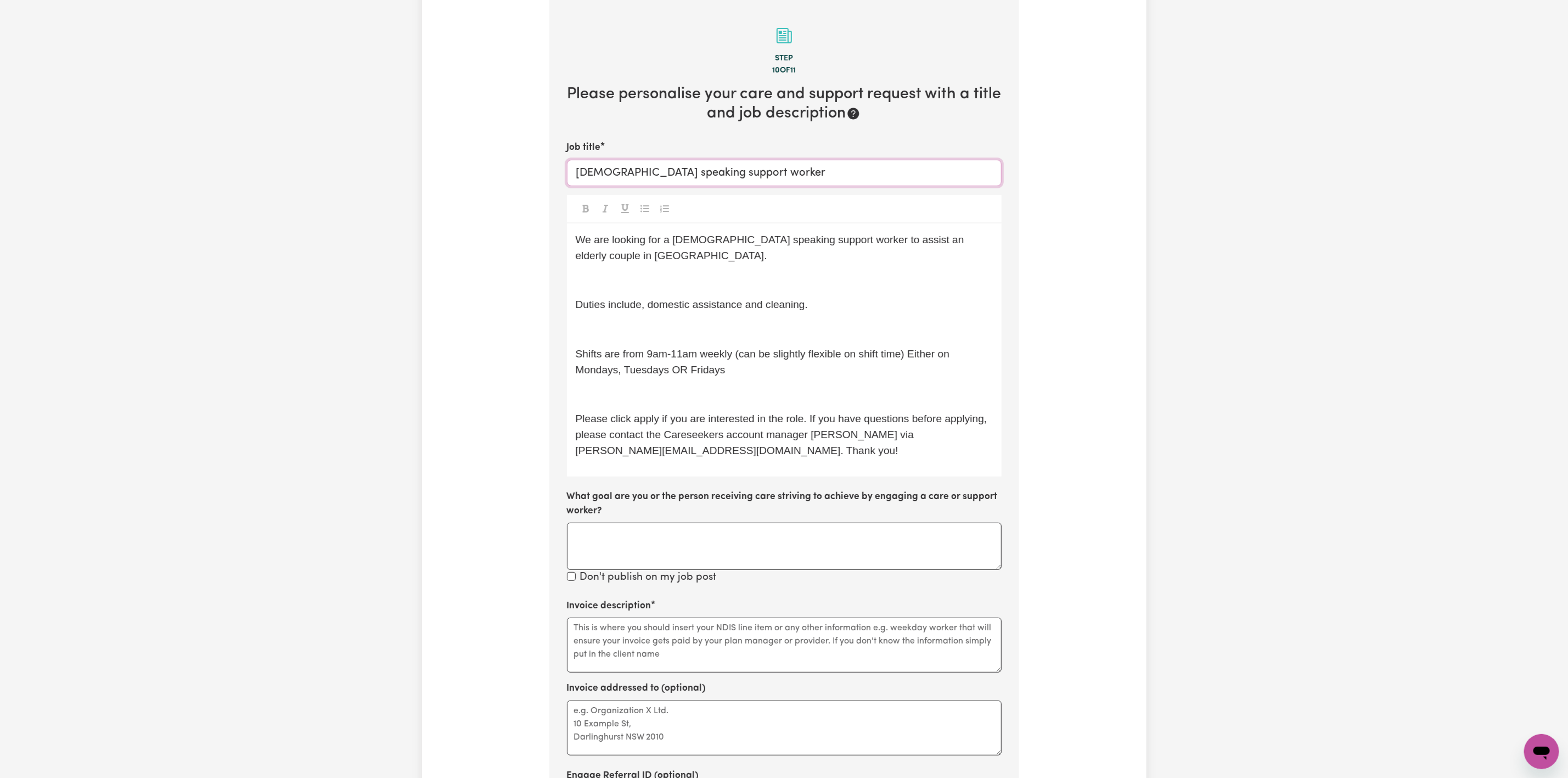
click at [690, 176] on input "[DEMOGRAPHIC_DATA] speaking support worker" at bounding box center [784, 172] width 435 height 27
click at [734, 173] on input "[DEMOGRAPHIC_DATA] speaking Support worker" at bounding box center [784, 172] width 435 height 27
click at [784, 173] on input "Vietnamese speaking Support Worker" at bounding box center [784, 172] width 435 height 27
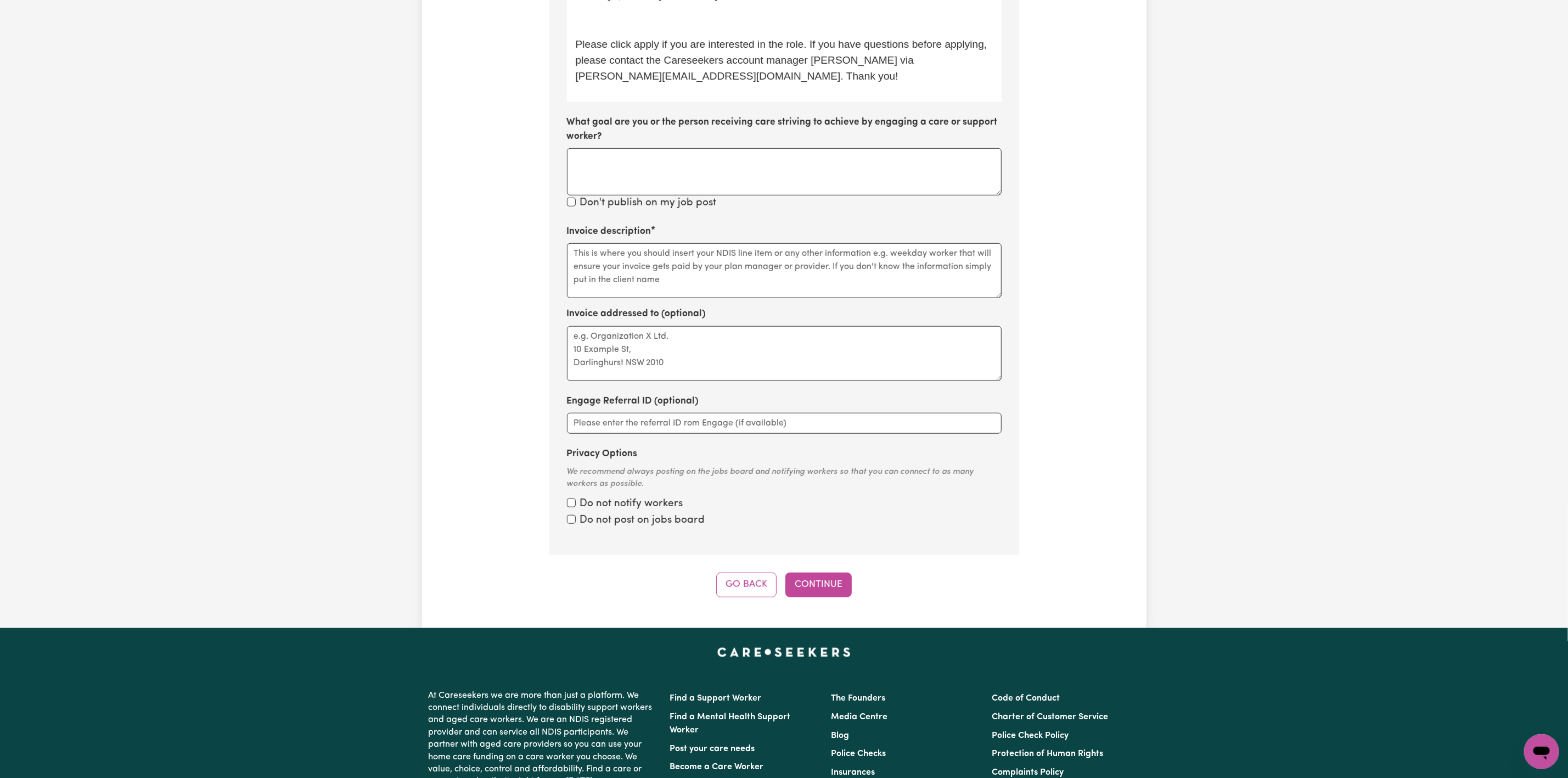
scroll to position [652, 0]
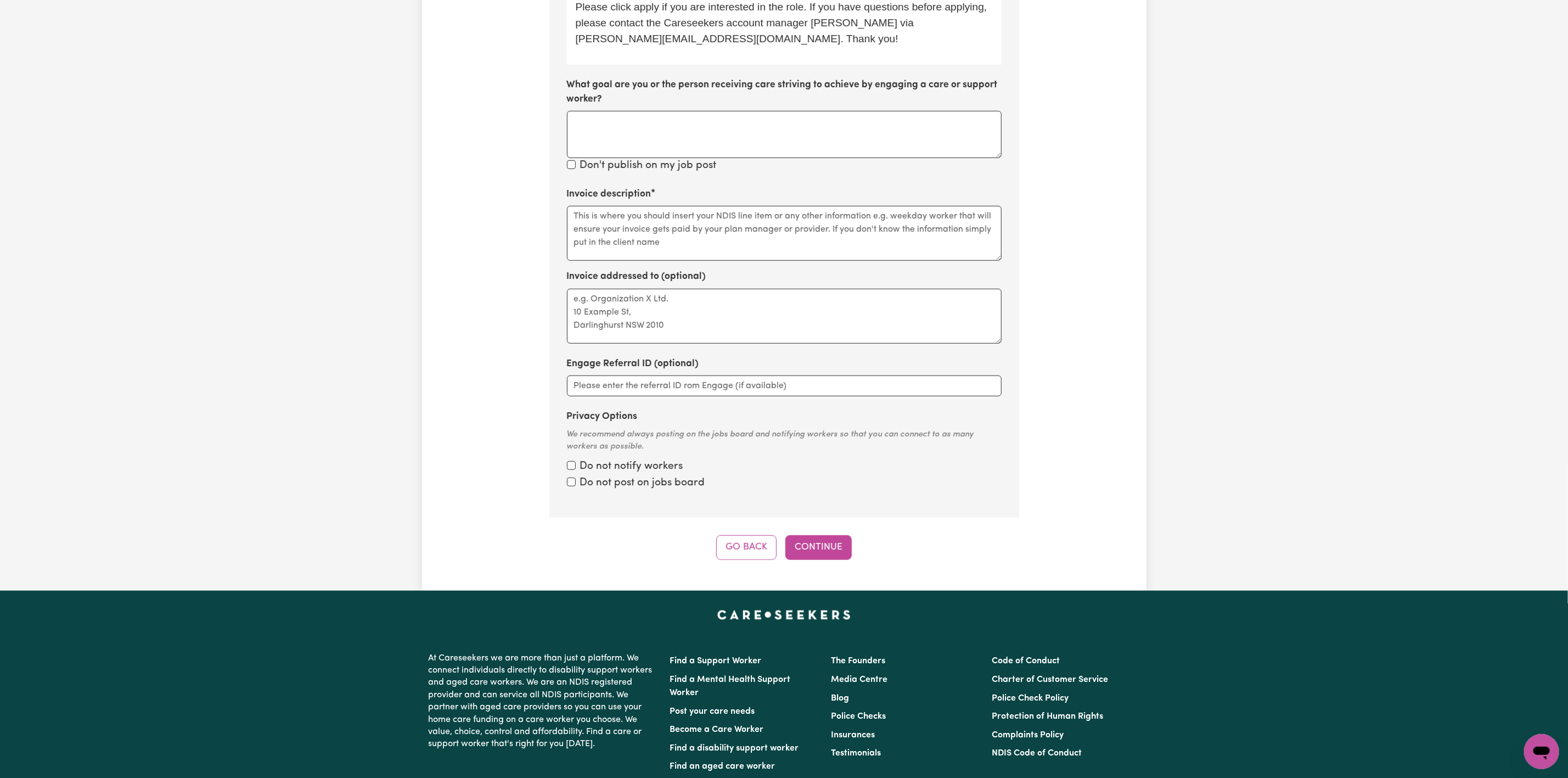
type input "Vietnamese speaking Support Worker in [GEOGRAPHIC_DATA]"
click at [667, 231] on textarea "Invoice description" at bounding box center [784, 234] width 435 height 55
click at [676, 220] on textarea "Invoice description" at bounding box center [784, 234] width 435 height 55
paste textarea "Domestic support / Social support"
type textarea "Domestic support / Social support"
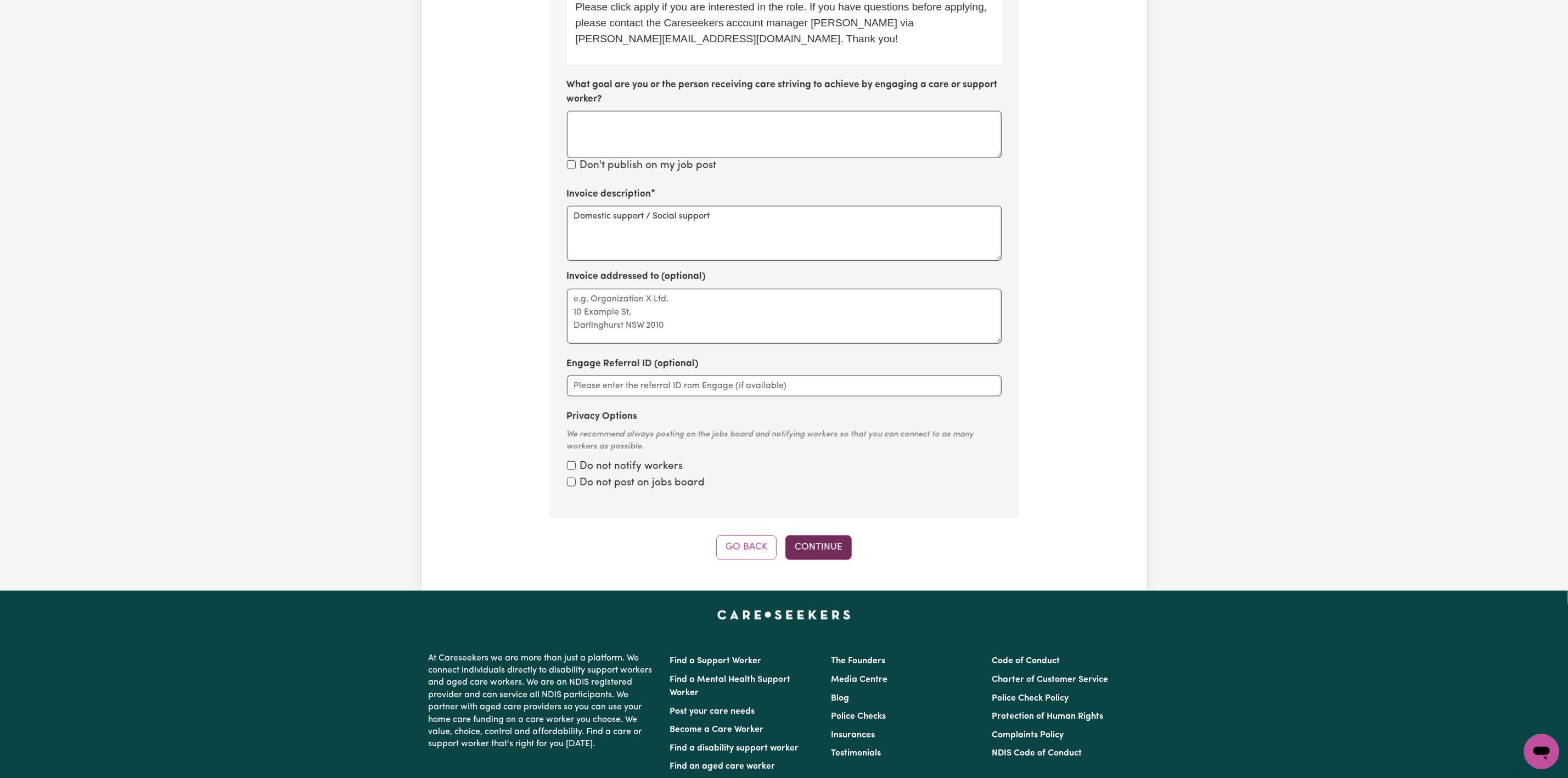
click at [818, 552] on button "Continue" at bounding box center [818, 547] width 66 height 24
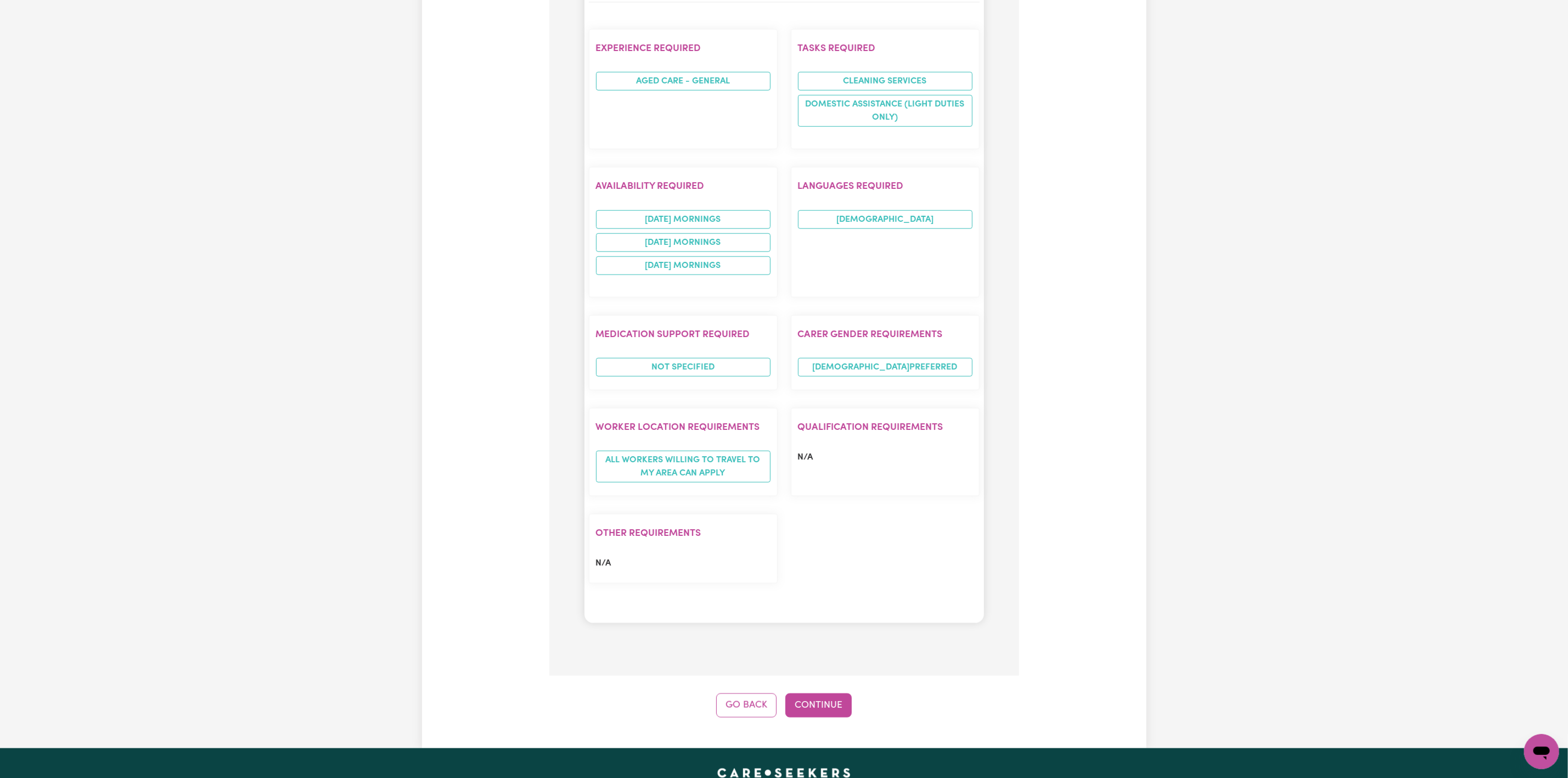
scroll to position [981, 0]
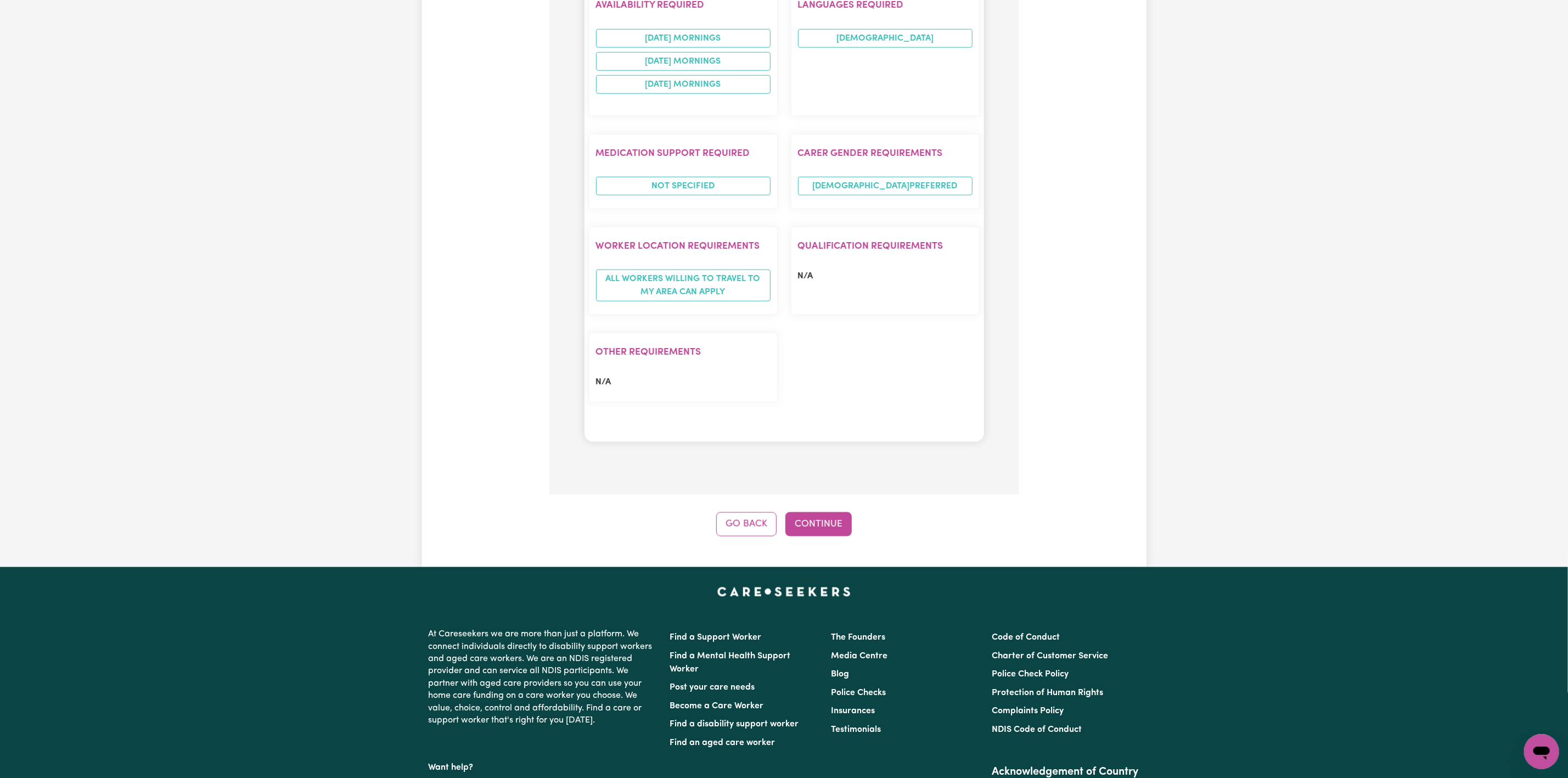
click at [823, 516] on button "Continue" at bounding box center [818, 524] width 66 height 24
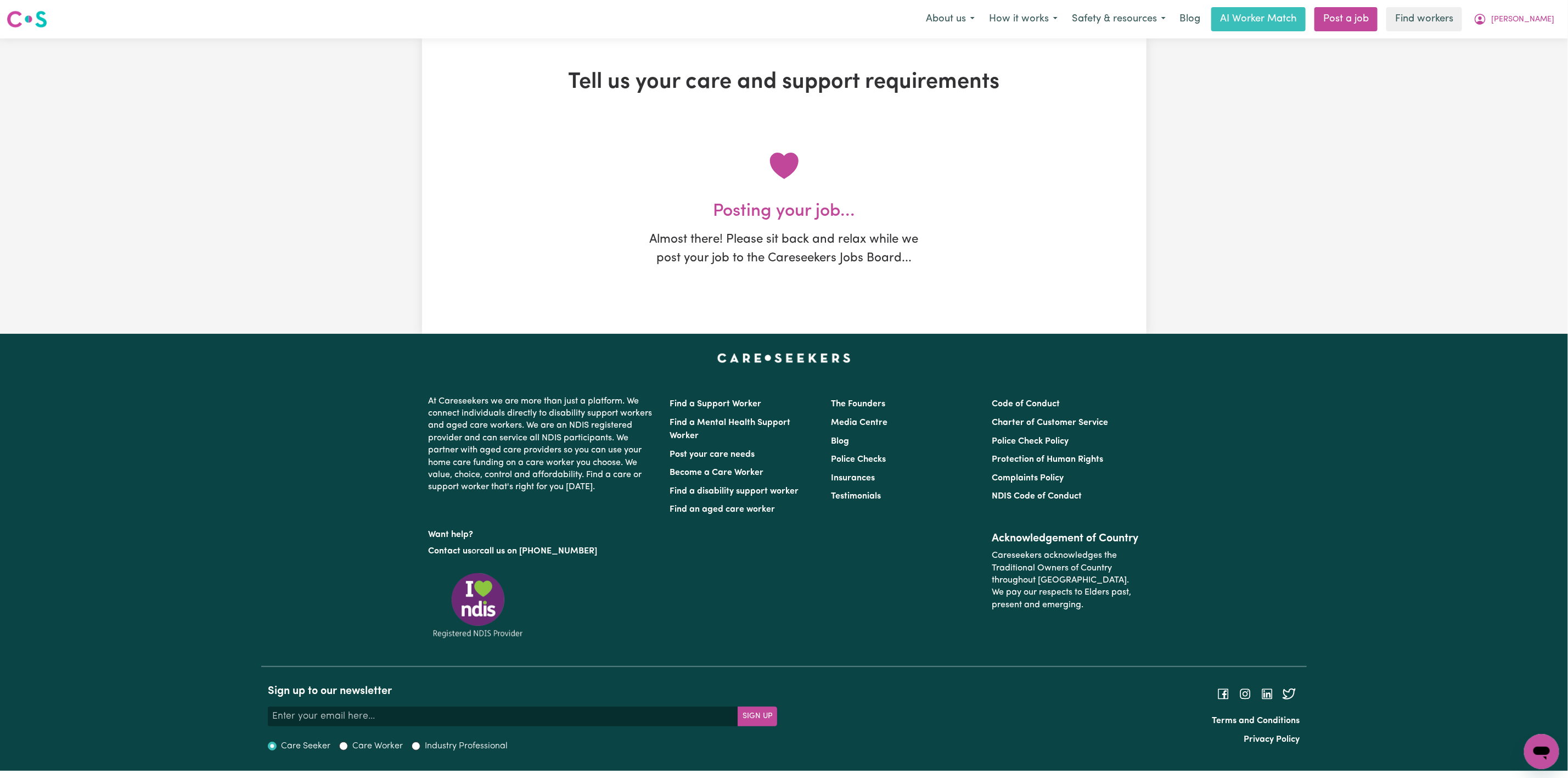
scroll to position [0, 0]
